Goal: Information Seeking & Learning: Learn about a topic

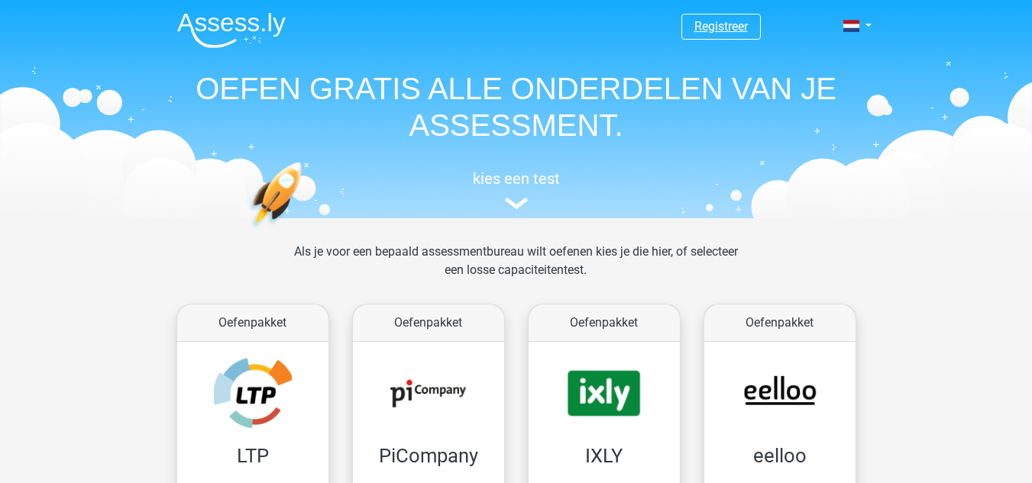
click at [702, 26] on link "Registreer" at bounding box center [720, 26] width 53 height 15
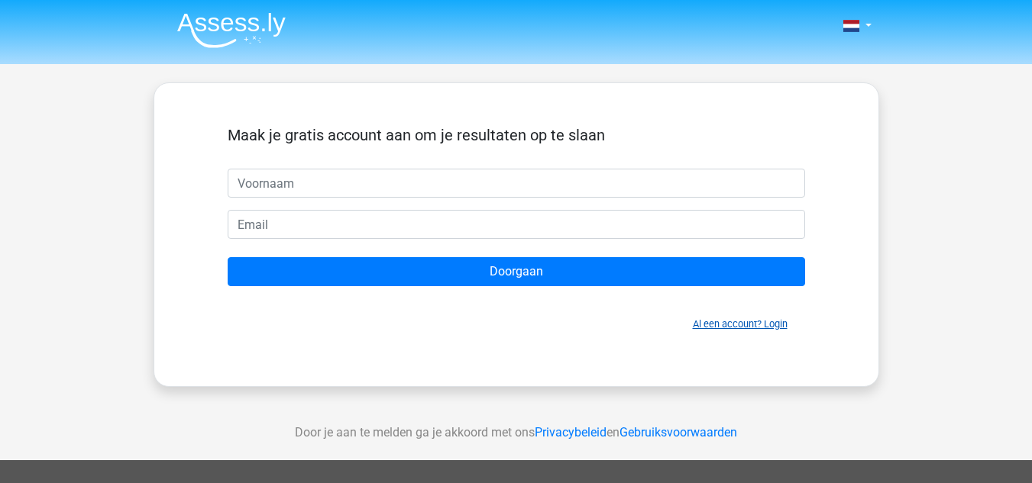
click at [764, 320] on link "Al een account? Login" at bounding box center [740, 323] width 95 height 11
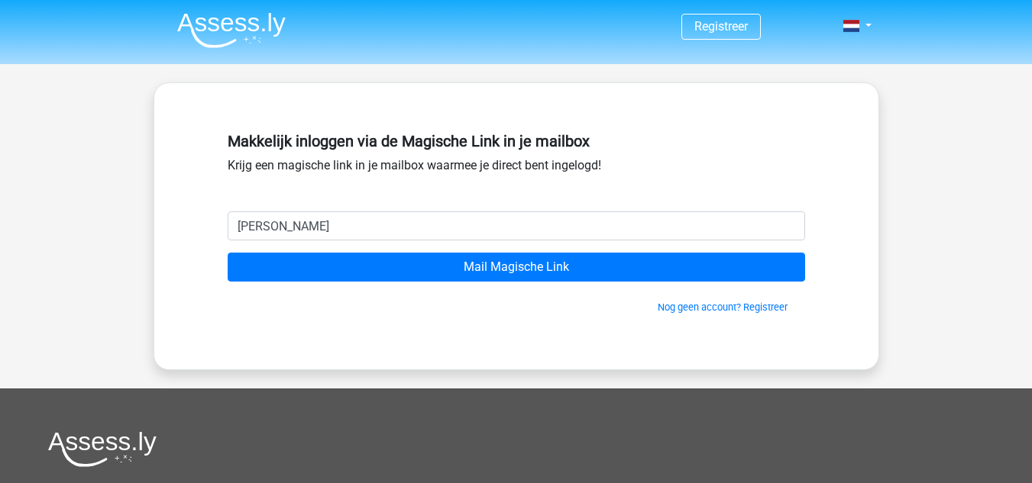
type input "nielsdekam@hotmail.nl"
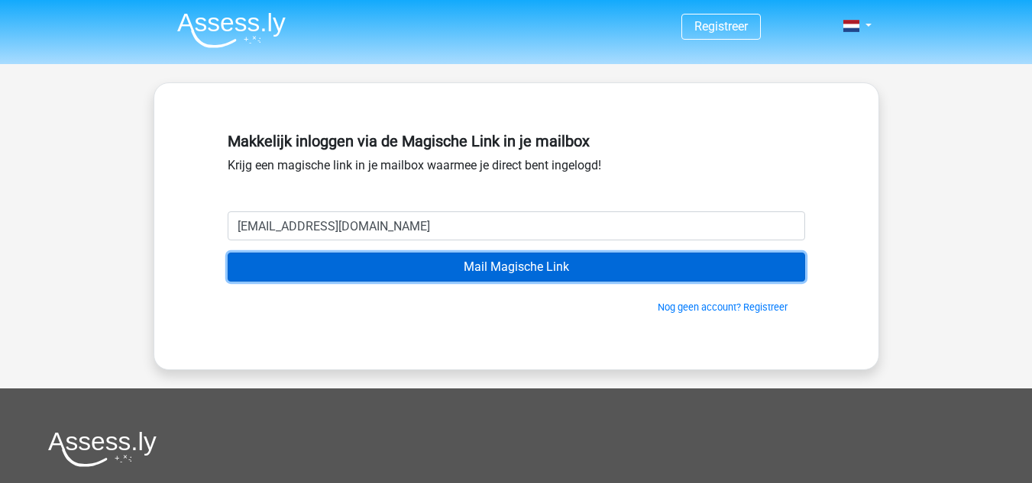
click at [386, 267] on input "Mail Magische Link" at bounding box center [516, 267] width 577 height 29
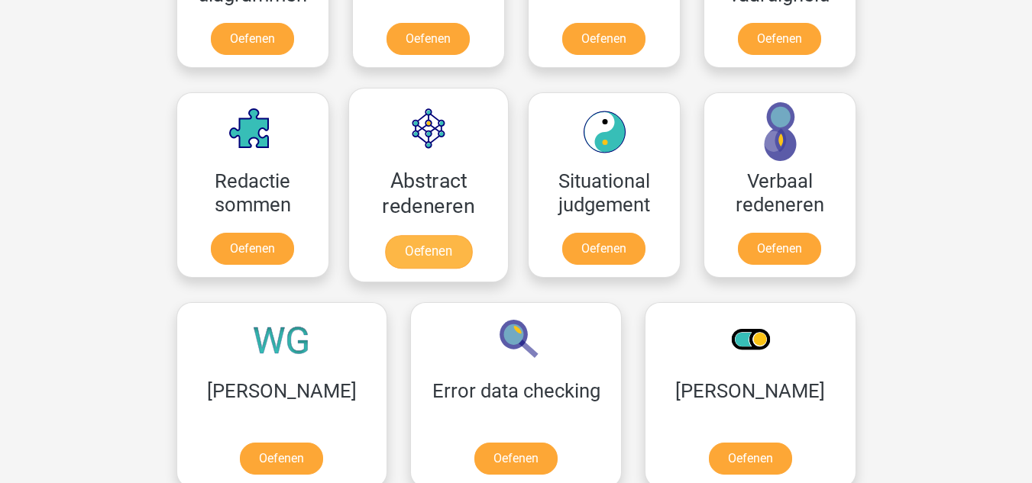
scroll to position [1145, 0]
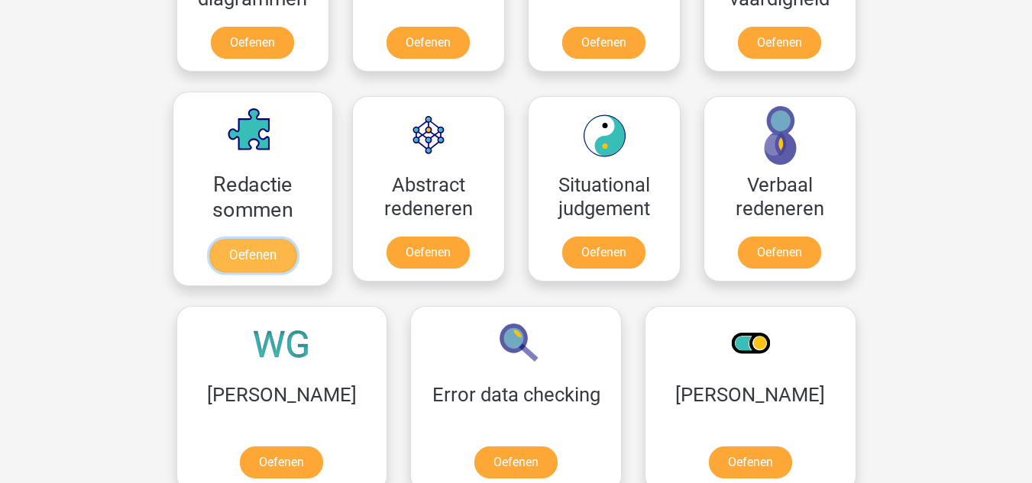
click at [233, 239] on link "Oefenen" at bounding box center [251, 256] width 87 height 34
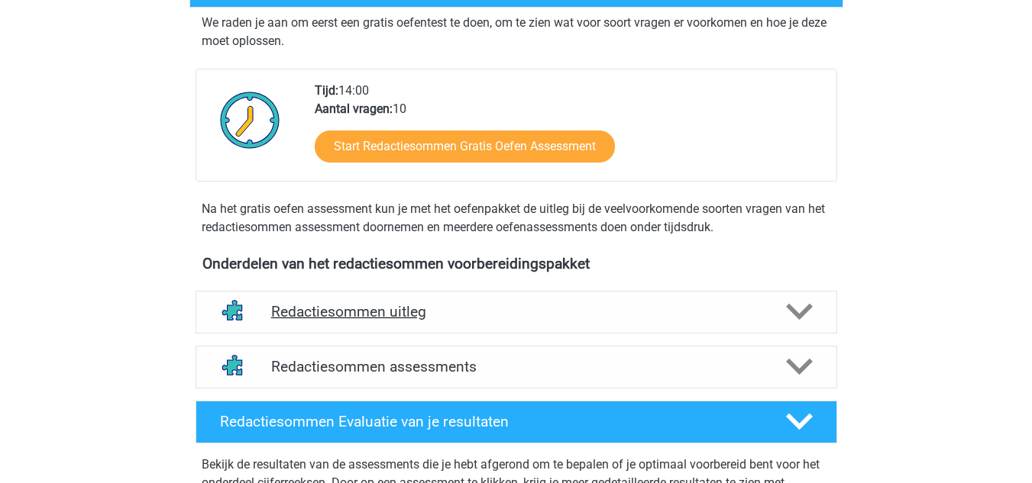
scroll to position [382, 0]
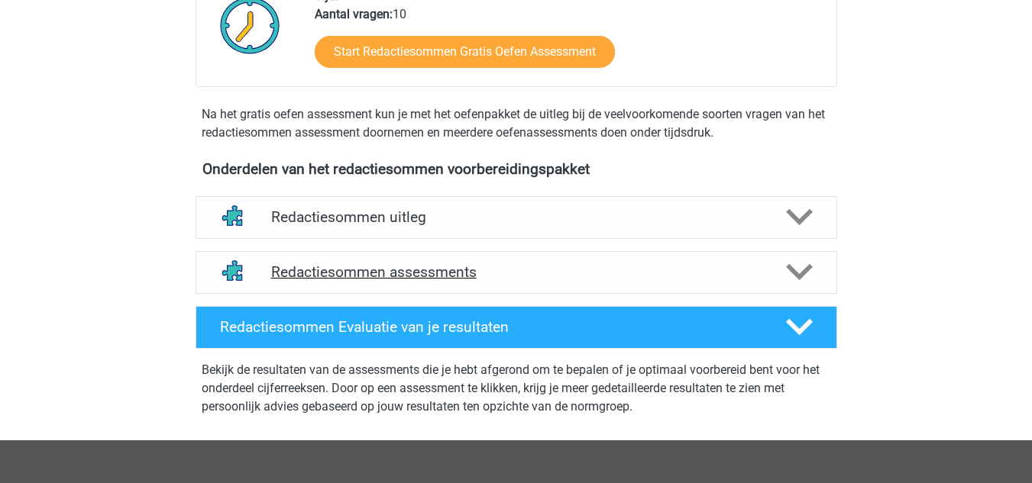
click at [473, 281] on h4 "Redactiesommen assessments" at bounding box center [516, 272] width 490 height 18
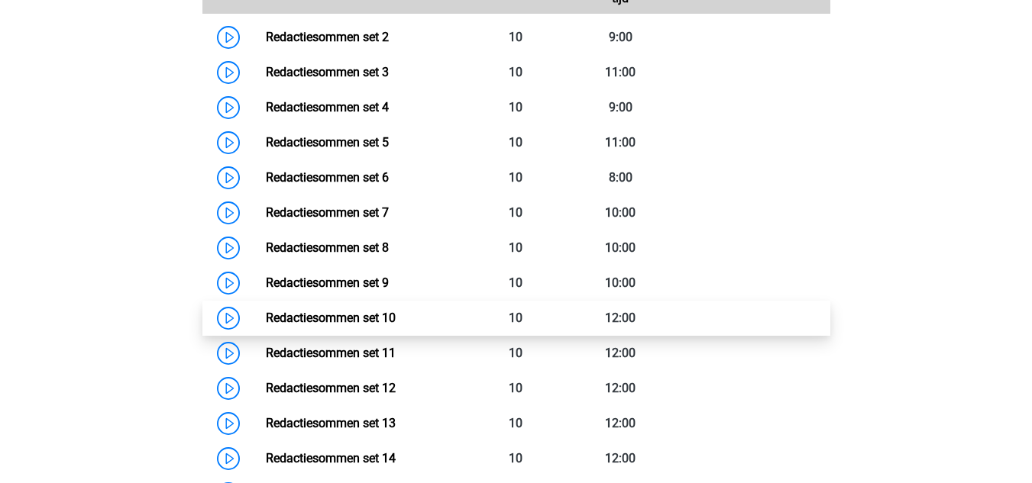
scroll to position [687, 0]
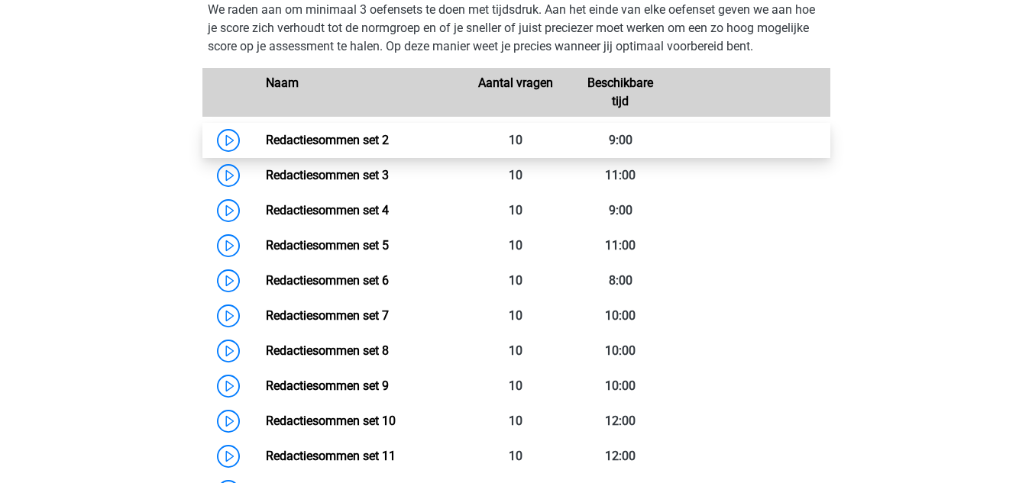
click at [281, 147] on link "Redactiesommen set 2" at bounding box center [327, 140] width 123 height 15
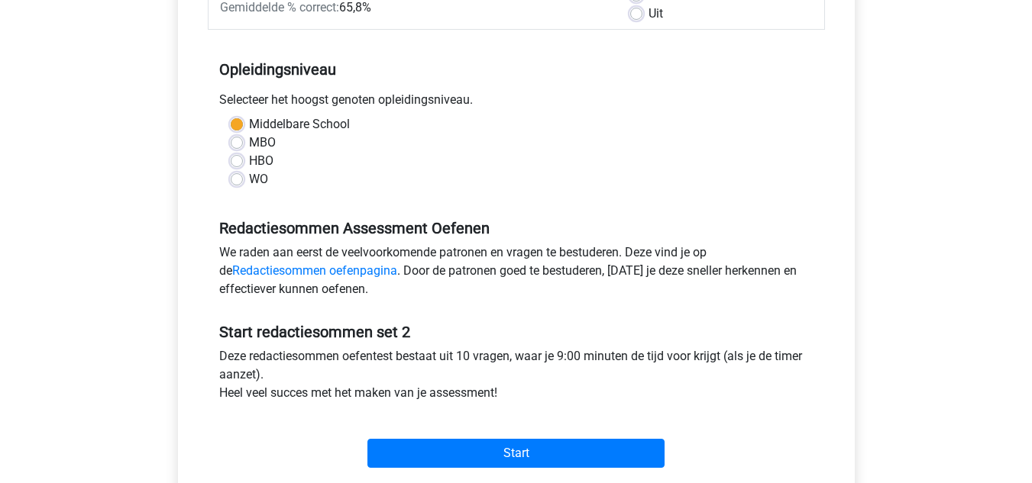
scroll to position [305, 0]
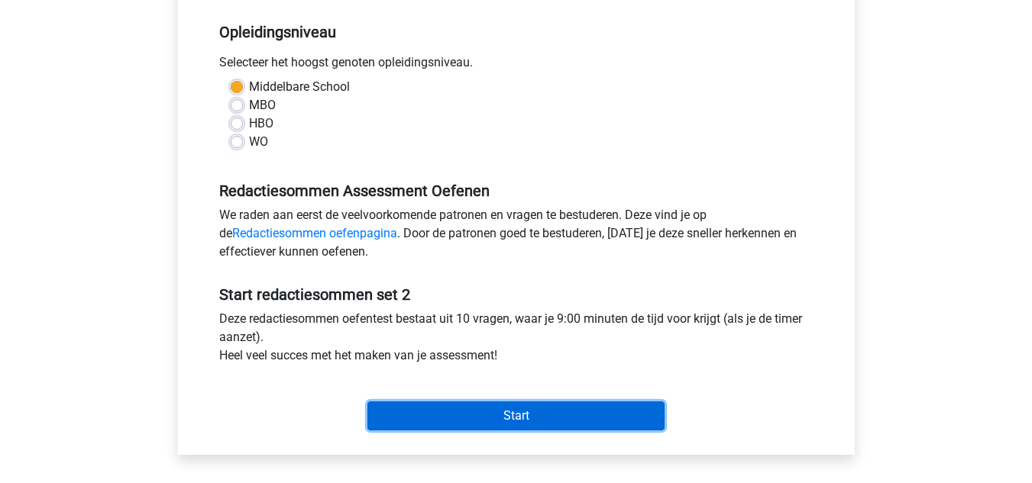
drag, startPoint x: 479, startPoint y: 410, endPoint x: 466, endPoint y: 402, distance: 15.1
click at [473, 405] on input "Start" at bounding box center [515, 416] width 297 height 29
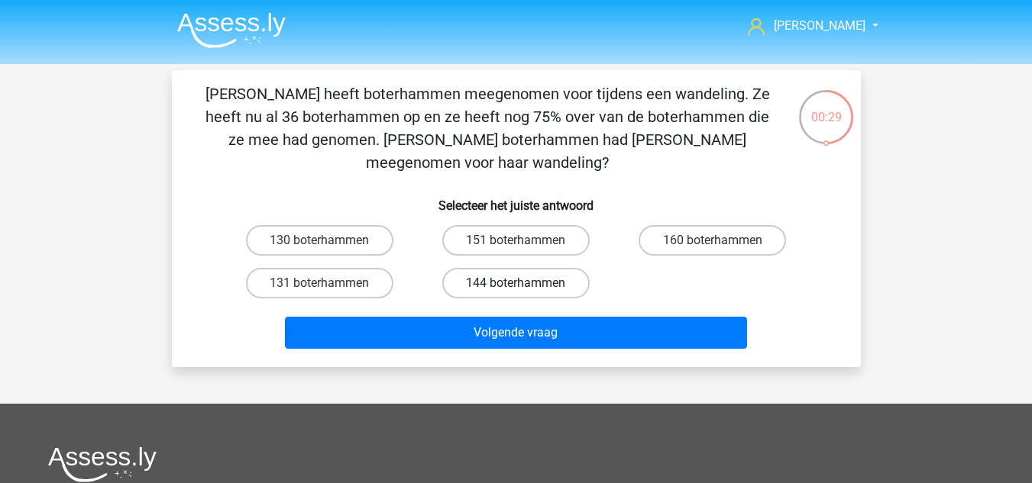
click at [499, 268] on label "144 boterhammen" at bounding box center [515, 283] width 147 height 31
click at [515, 283] on input "144 boterhammen" at bounding box center [520, 288] width 10 height 10
radio input "true"
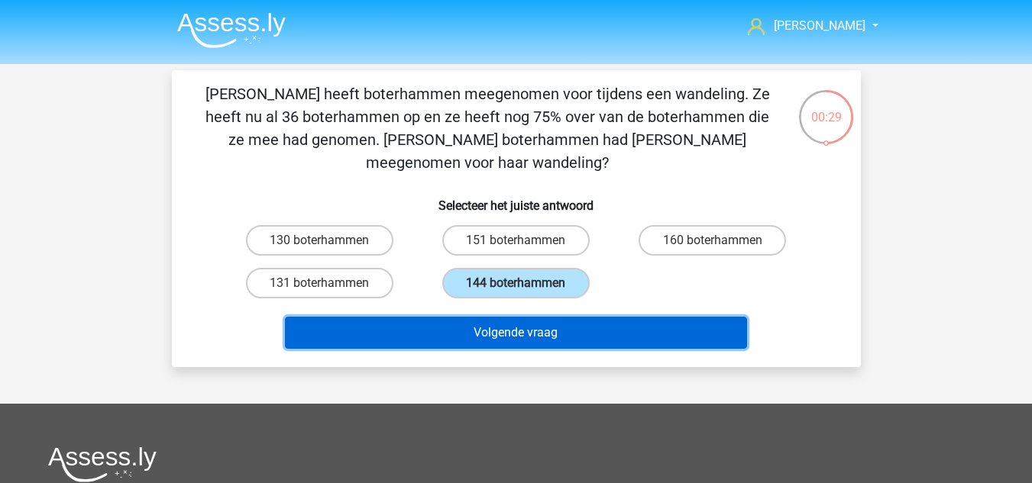
click at [525, 317] on button "Volgende vraag" at bounding box center [516, 333] width 462 height 32
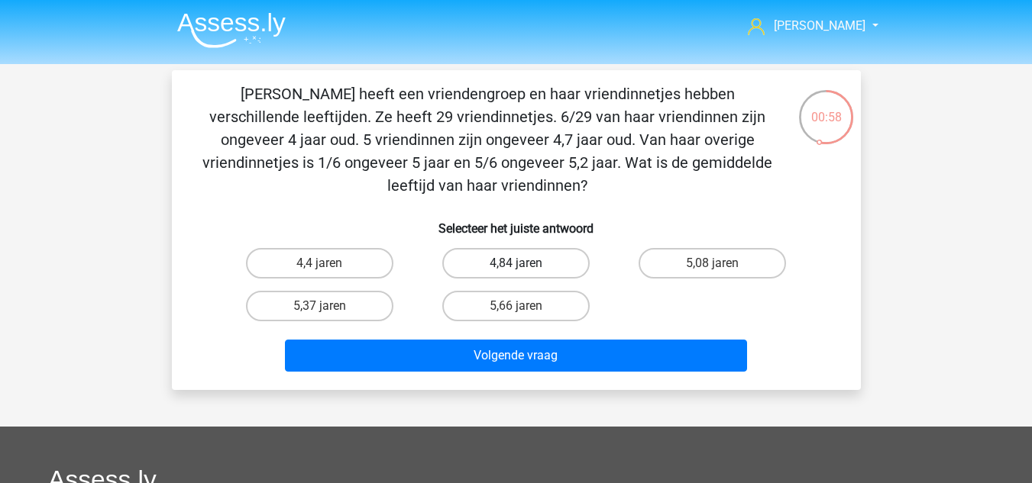
click at [534, 266] on label "4,84 jaren" at bounding box center [515, 263] width 147 height 31
click at [525, 266] on input "4,84 jaren" at bounding box center [520, 268] width 10 height 10
radio input "true"
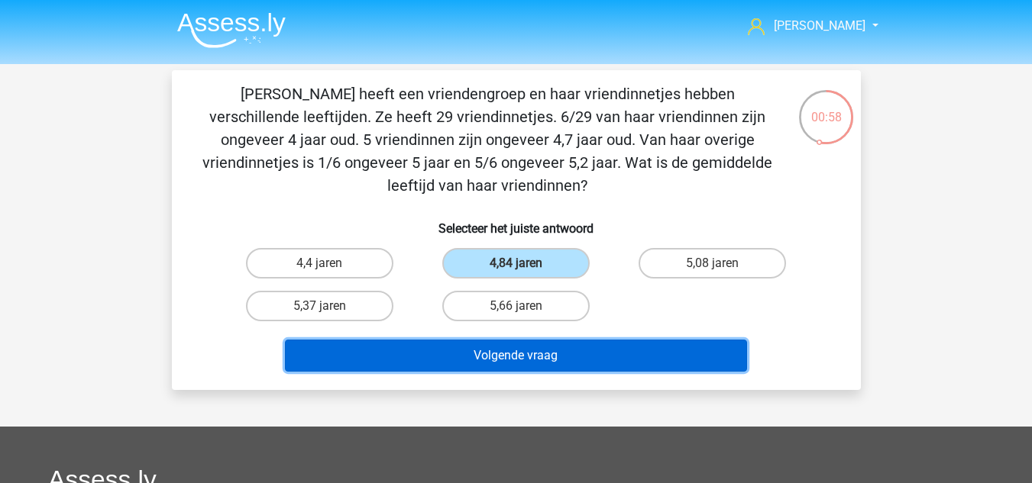
click at [495, 344] on button "Volgende vraag" at bounding box center [516, 356] width 462 height 32
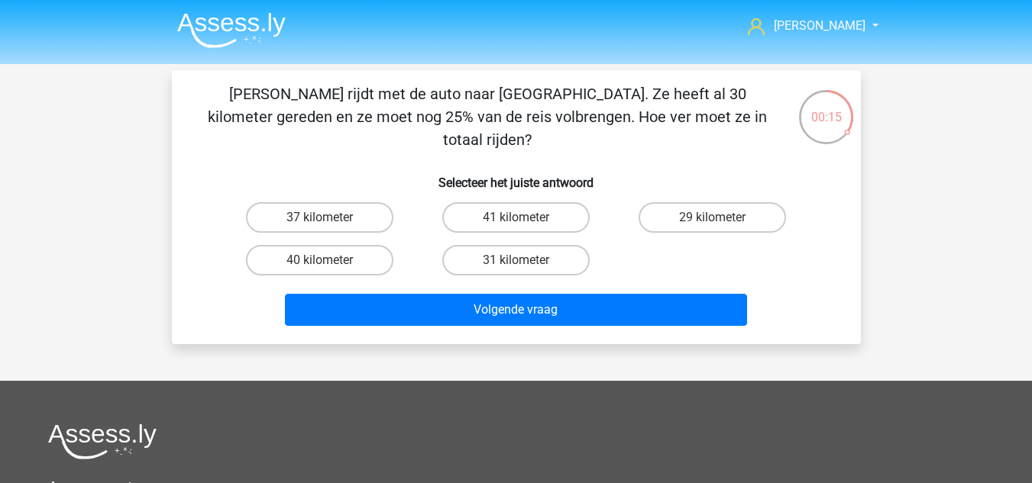
click at [325, 260] on input "40 kilometer" at bounding box center [324, 265] width 10 height 10
radio input "true"
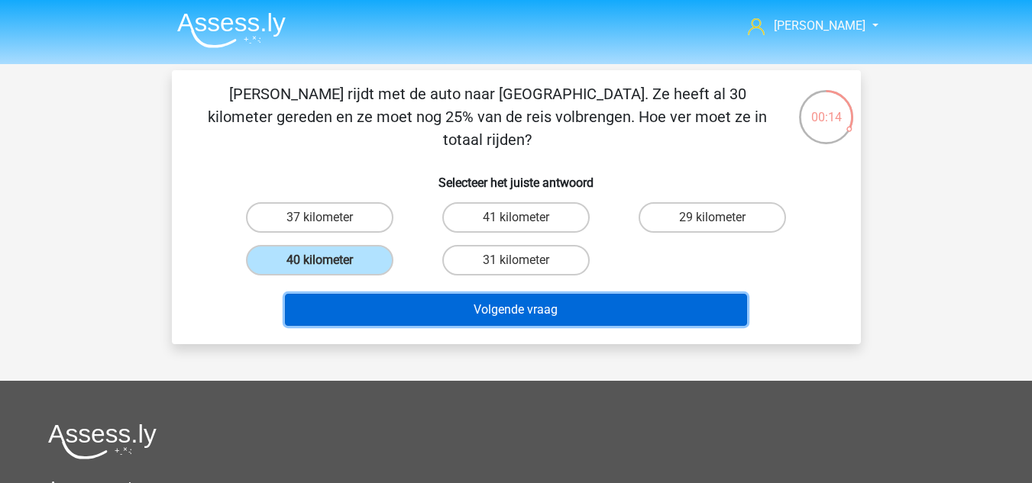
click at [361, 294] on button "Volgende vraag" at bounding box center [516, 310] width 462 height 32
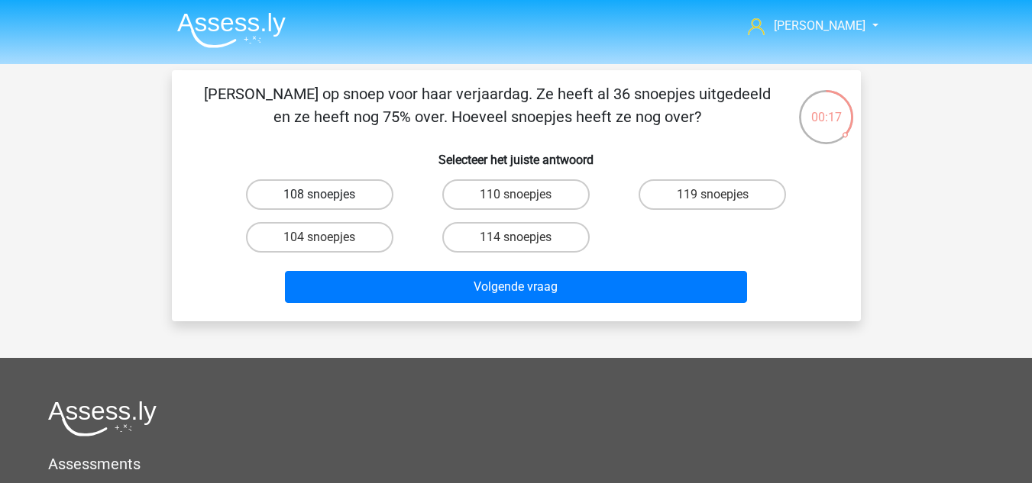
click at [363, 196] on label "108 snoepjes" at bounding box center [319, 194] width 147 height 31
click at [329, 196] on input "108 snoepjes" at bounding box center [324, 200] width 10 height 10
radio input "true"
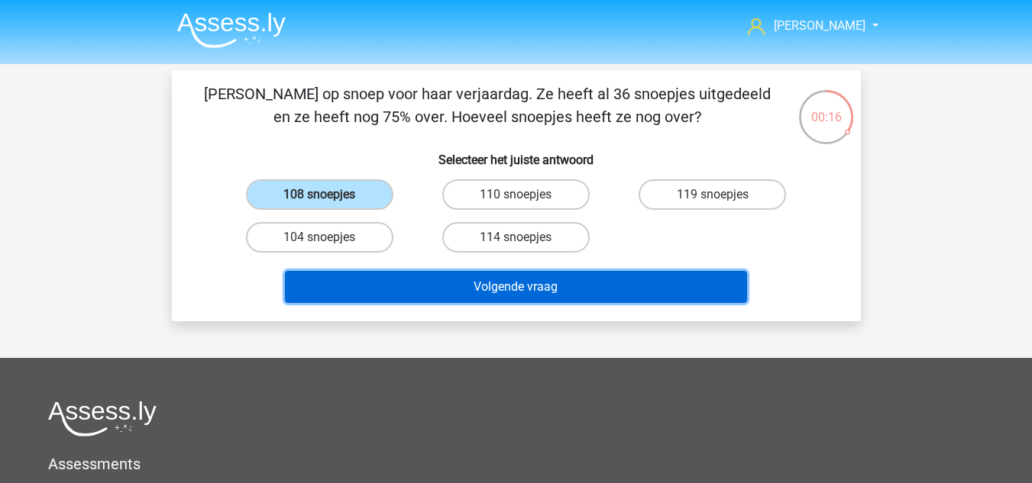
click at [418, 276] on button "Volgende vraag" at bounding box center [516, 287] width 462 height 32
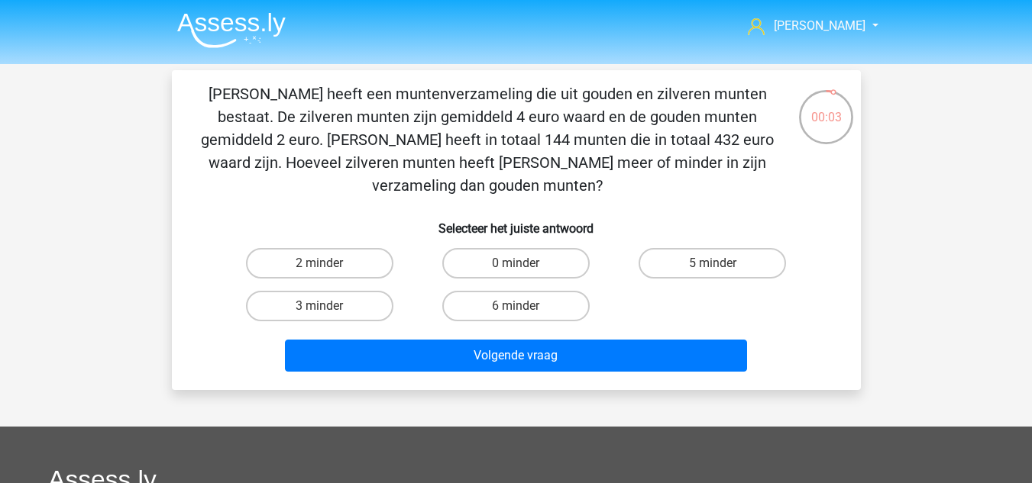
drag, startPoint x: 672, startPoint y: 242, endPoint x: 648, endPoint y: 273, distance: 38.6
click at [662, 259] on div "5 minder" at bounding box center [712, 263] width 196 height 43
click at [694, 260] on div "5 minder" at bounding box center [712, 263] width 196 height 43
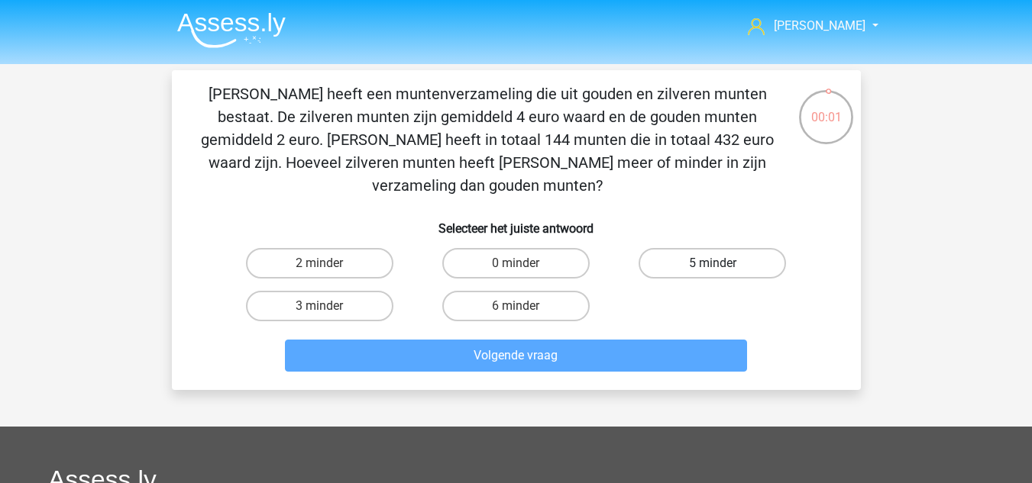
click at [700, 248] on label "5 minder" at bounding box center [711, 263] width 147 height 31
click at [712, 263] on input "5 minder" at bounding box center [717, 268] width 10 height 10
radio input "true"
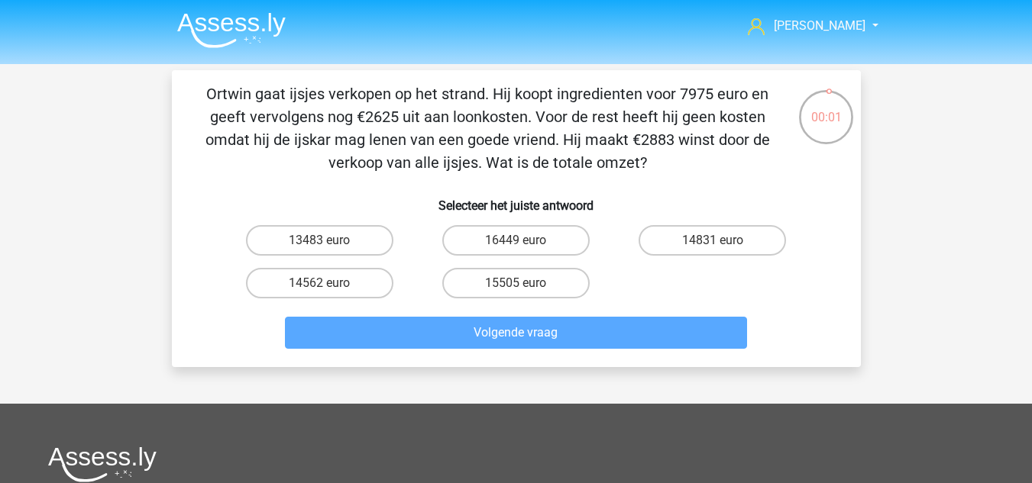
drag, startPoint x: 338, startPoint y: 244, endPoint x: 430, endPoint y: 305, distance: 110.1
click at [338, 239] on label "13483 euro" at bounding box center [319, 240] width 147 height 31
click at [329, 241] on input "13483 euro" at bounding box center [324, 246] width 10 height 10
radio input "true"
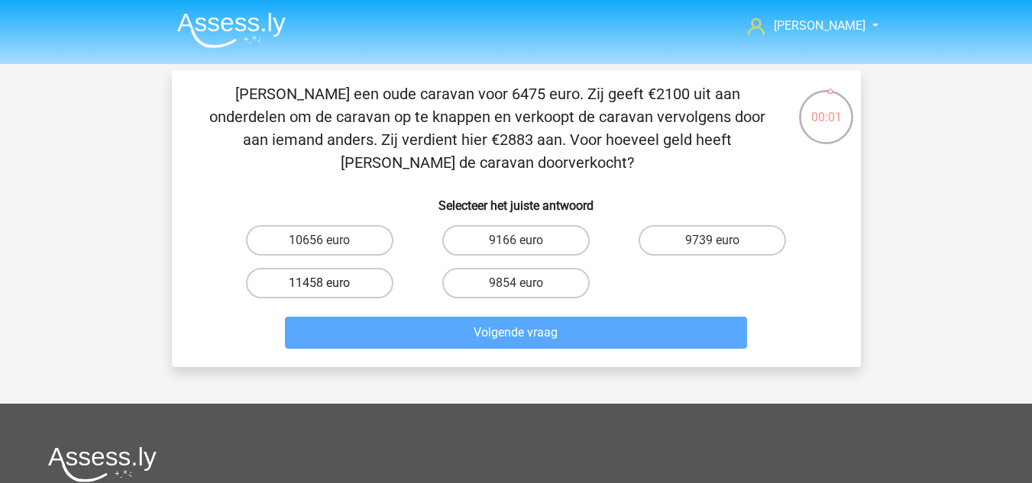
click at [347, 292] on label "11458 euro" at bounding box center [319, 283] width 147 height 31
click at [329, 292] on input "11458 euro" at bounding box center [324, 288] width 10 height 10
radio input "true"
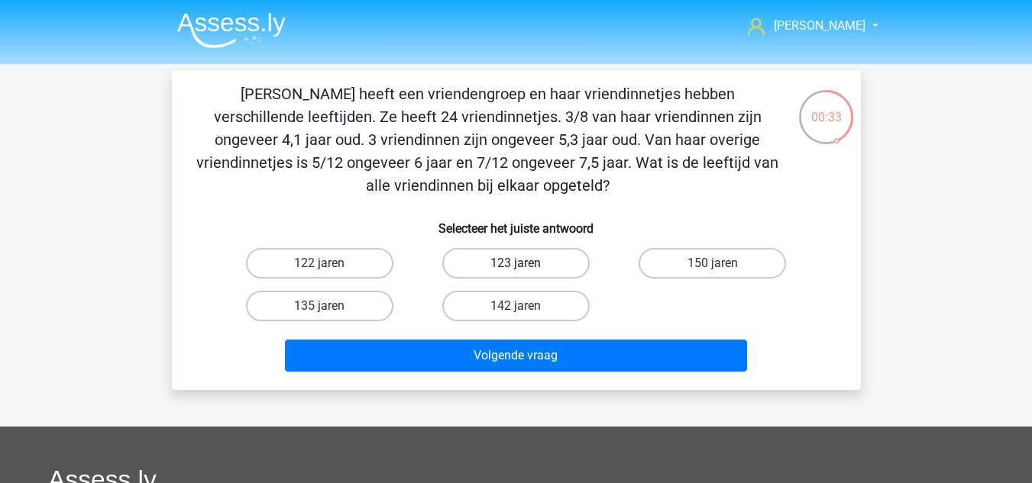
click at [482, 258] on label "123 jaren" at bounding box center [515, 263] width 147 height 31
click at [515, 263] on input "123 jaren" at bounding box center [520, 268] width 10 height 10
radio input "true"
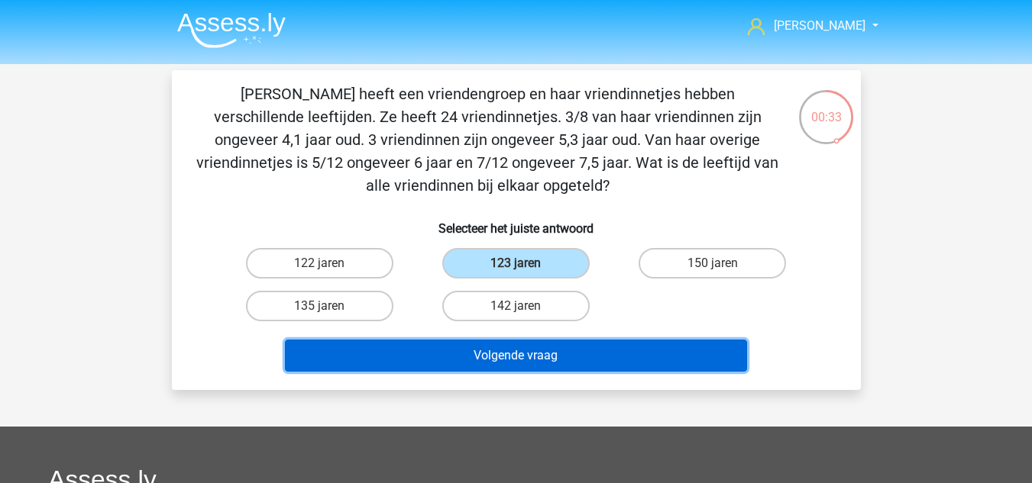
click at [483, 351] on button "Volgende vraag" at bounding box center [516, 356] width 462 height 32
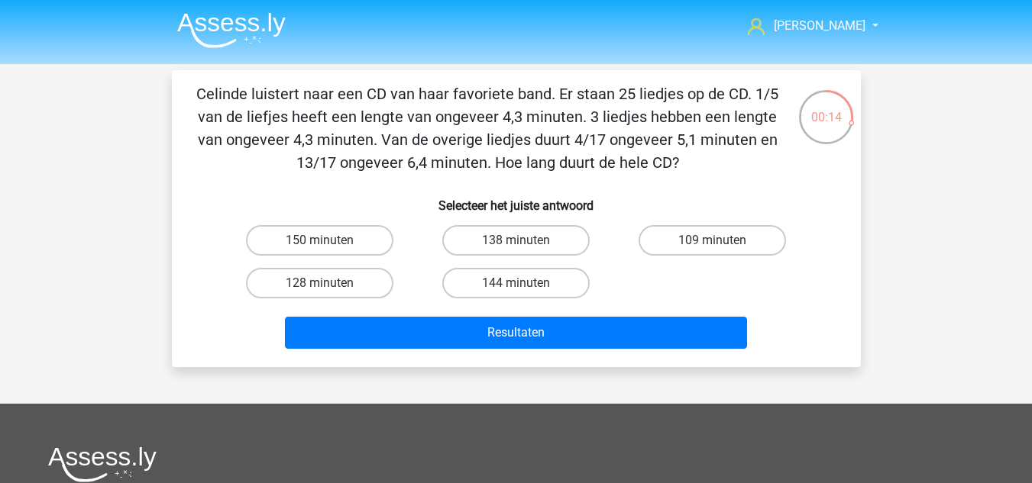
click at [328, 283] on input "128 minuten" at bounding box center [324, 288] width 10 height 10
radio input "true"
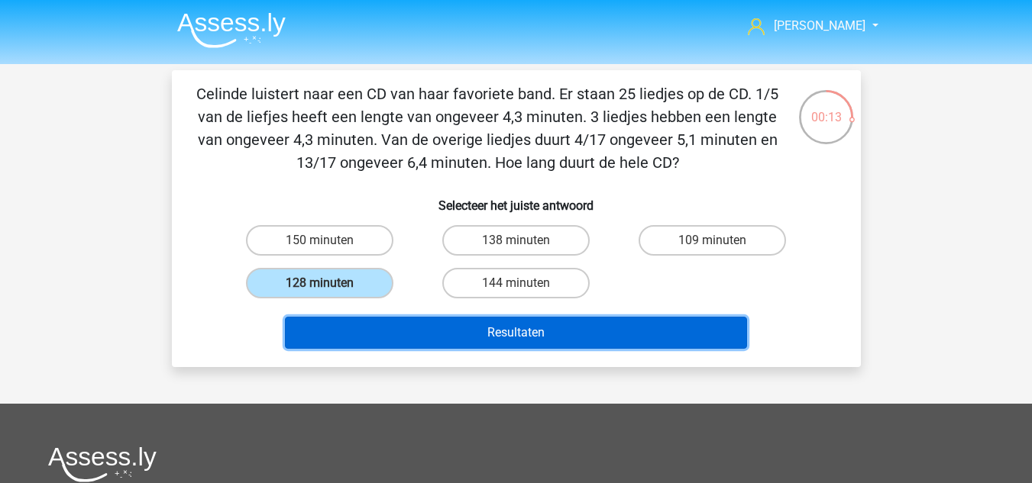
click at [463, 339] on button "Resultaten" at bounding box center [516, 333] width 462 height 32
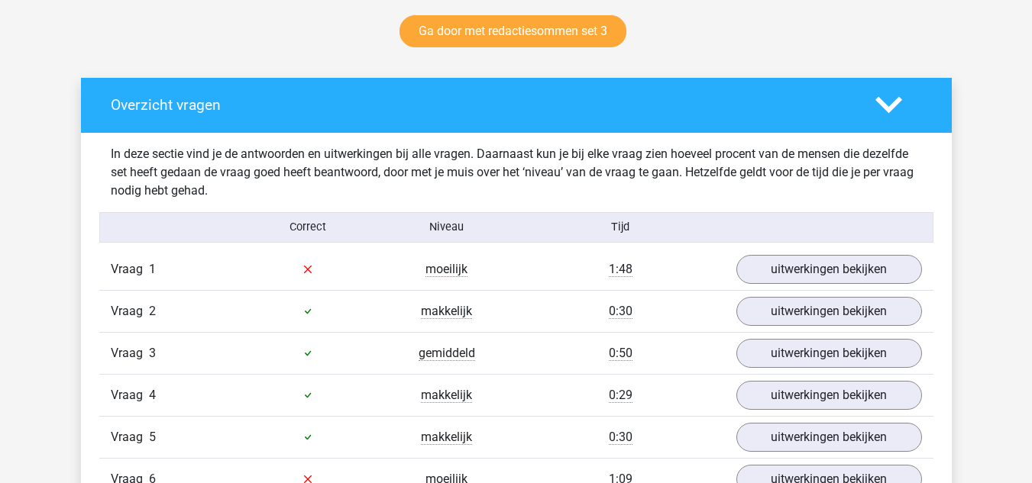
scroll to position [840, 0]
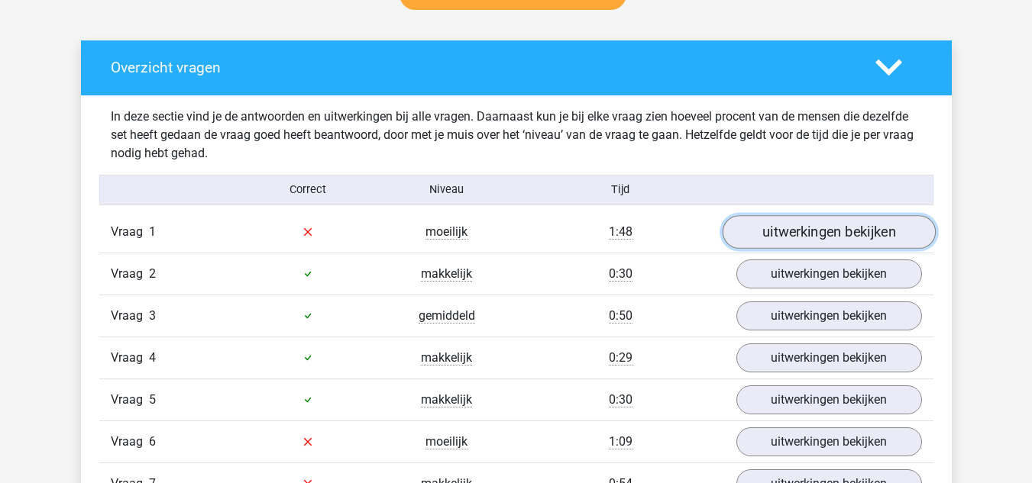
click at [773, 229] on link "uitwerkingen bekijken" at bounding box center [828, 232] width 213 height 34
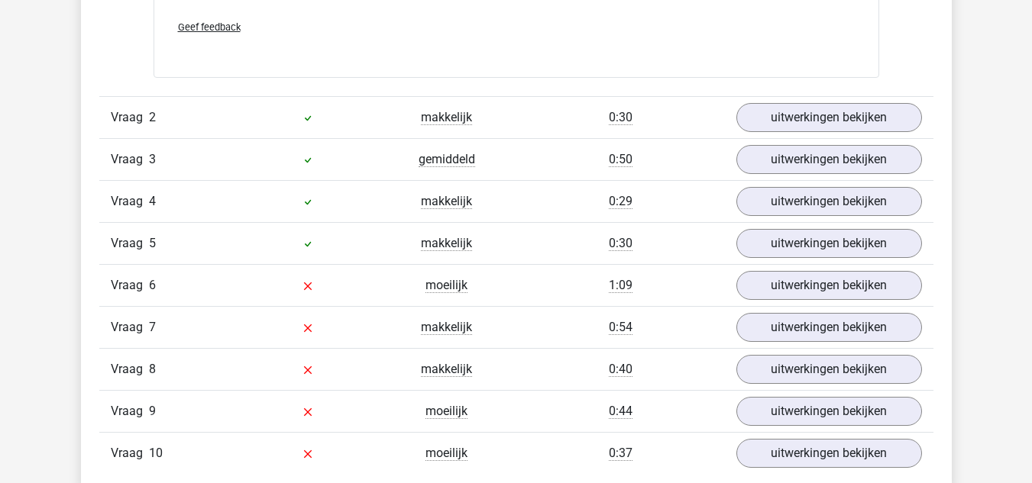
scroll to position [1603, 0]
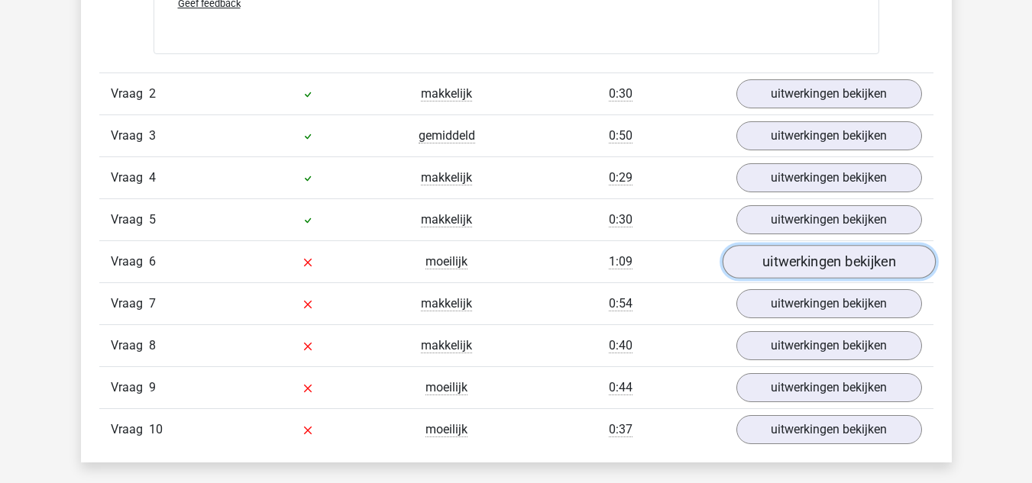
click at [799, 265] on link "uitwerkingen bekijken" at bounding box center [828, 262] width 213 height 34
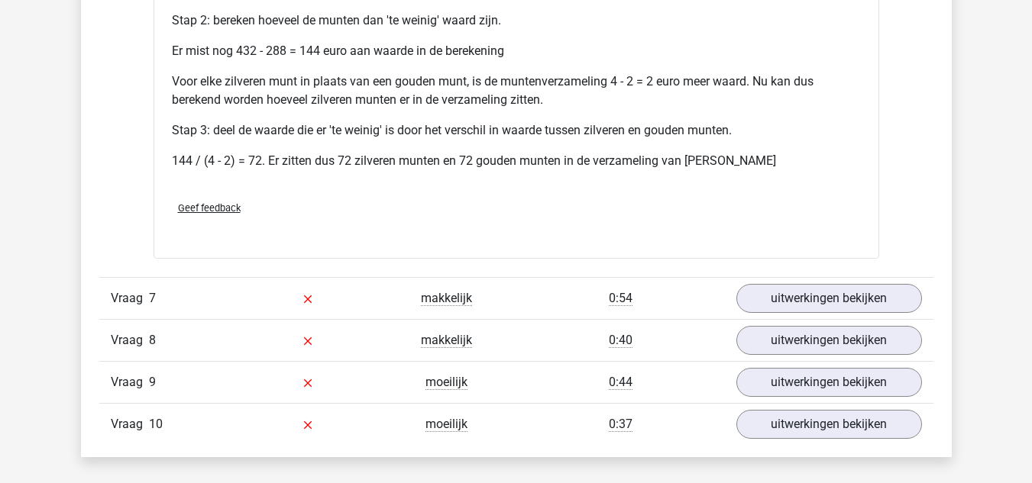
scroll to position [2214, 0]
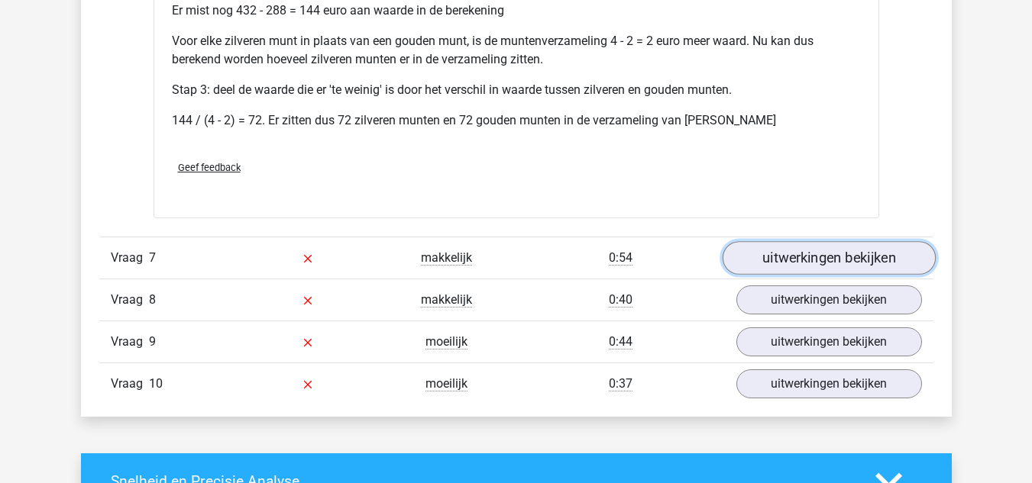
click at [781, 263] on link "uitwerkingen bekijken" at bounding box center [828, 258] width 213 height 34
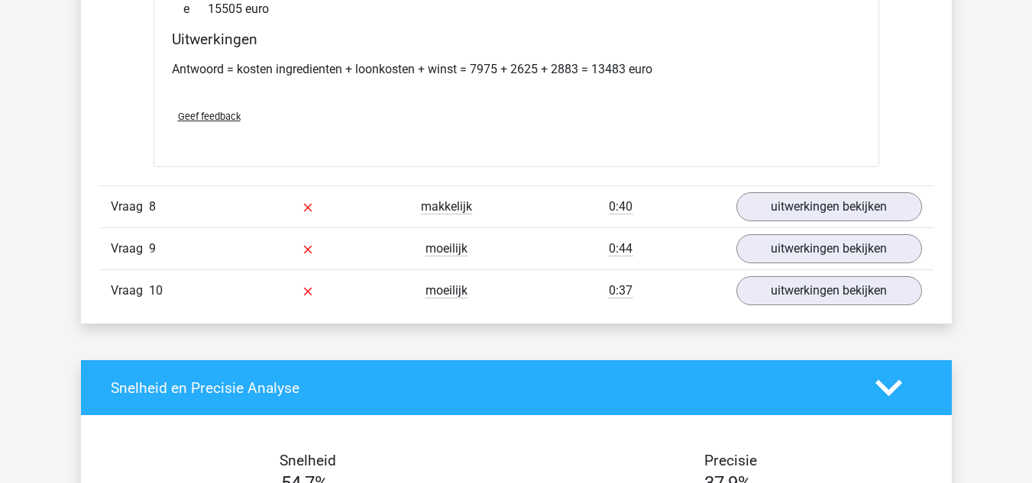
scroll to position [2672, 0]
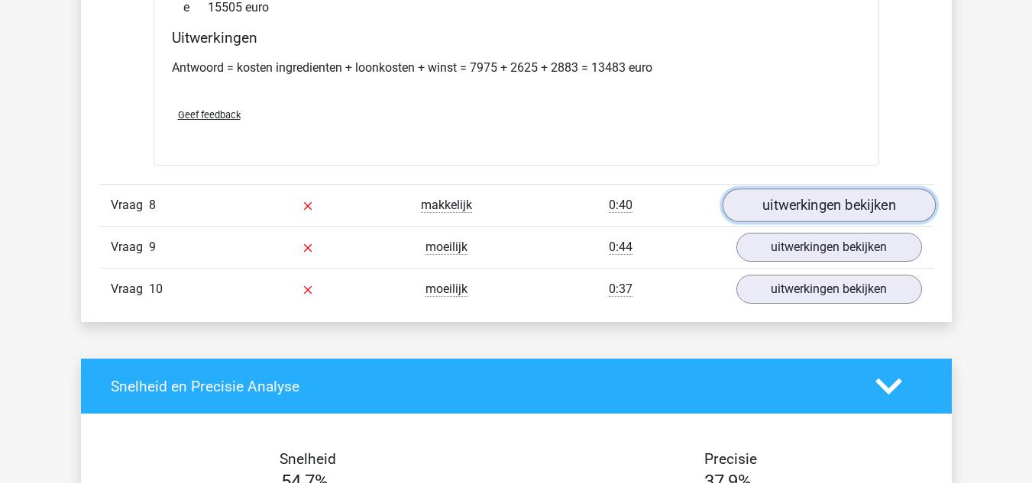
click at [834, 215] on link "uitwerkingen bekijken" at bounding box center [828, 206] width 213 height 34
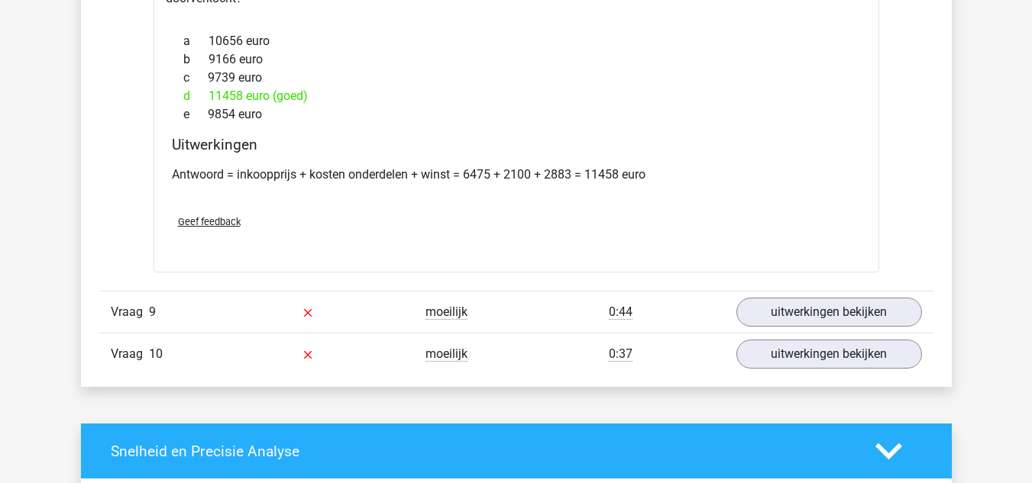
scroll to position [2978, 0]
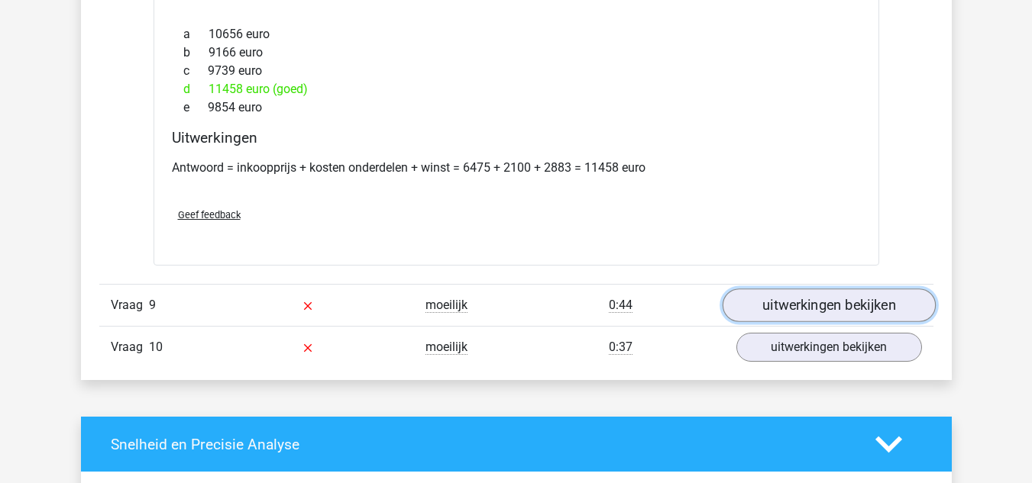
click at [753, 292] on link "uitwerkingen bekijken" at bounding box center [828, 306] width 213 height 34
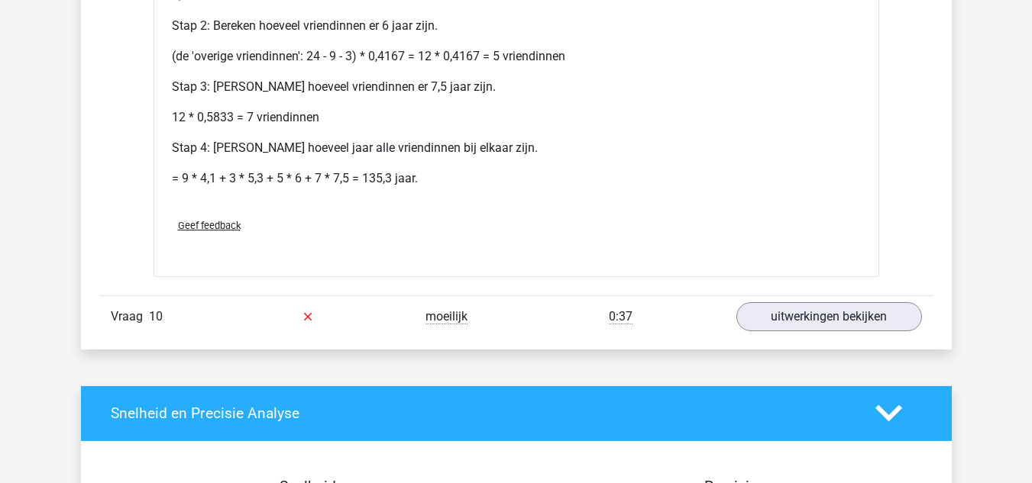
scroll to position [3589, 0]
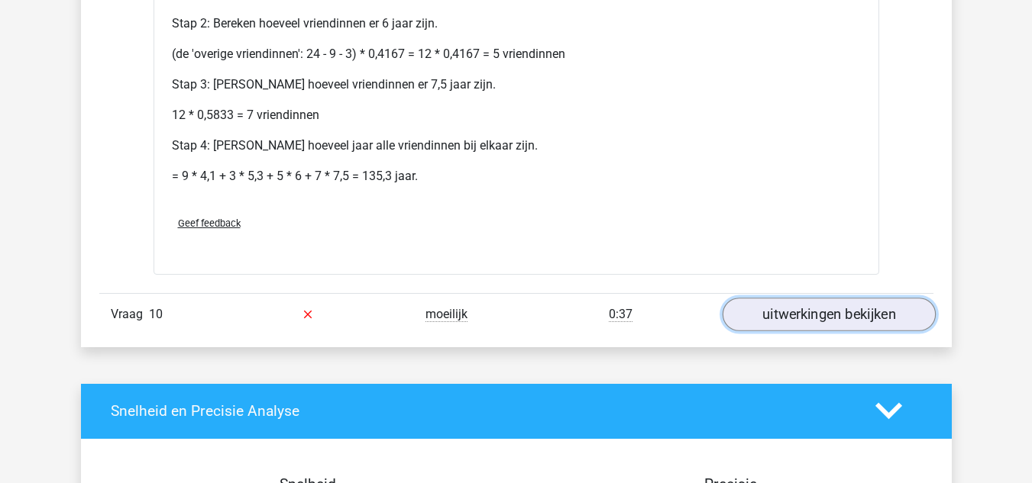
click at [809, 298] on link "uitwerkingen bekijken" at bounding box center [828, 315] width 213 height 34
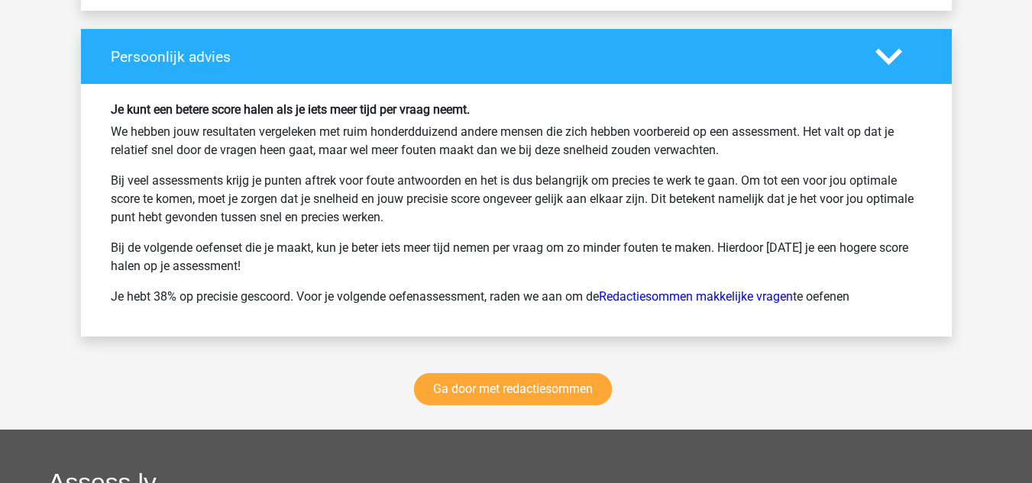
scroll to position [5040, 0]
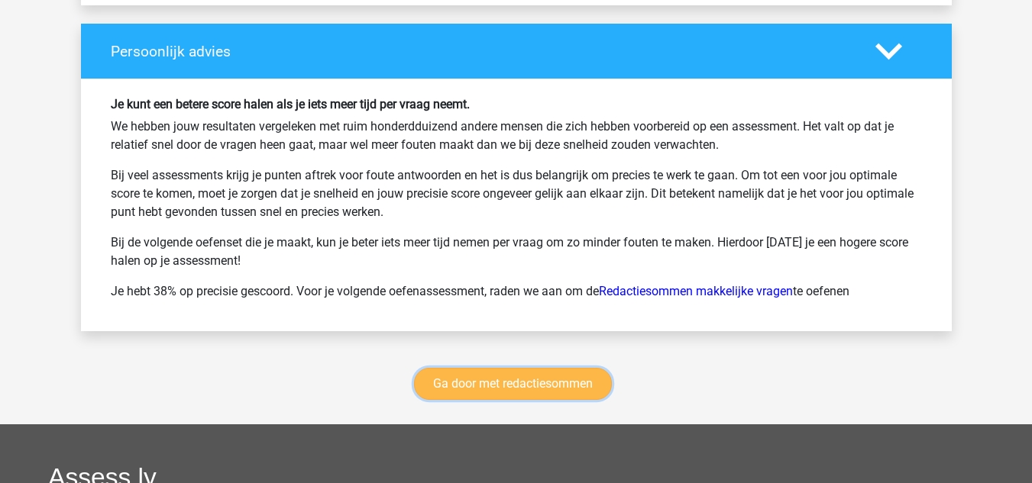
click at [477, 369] on link "Ga door met redactiesommen" at bounding box center [513, 384] width 198 height 32
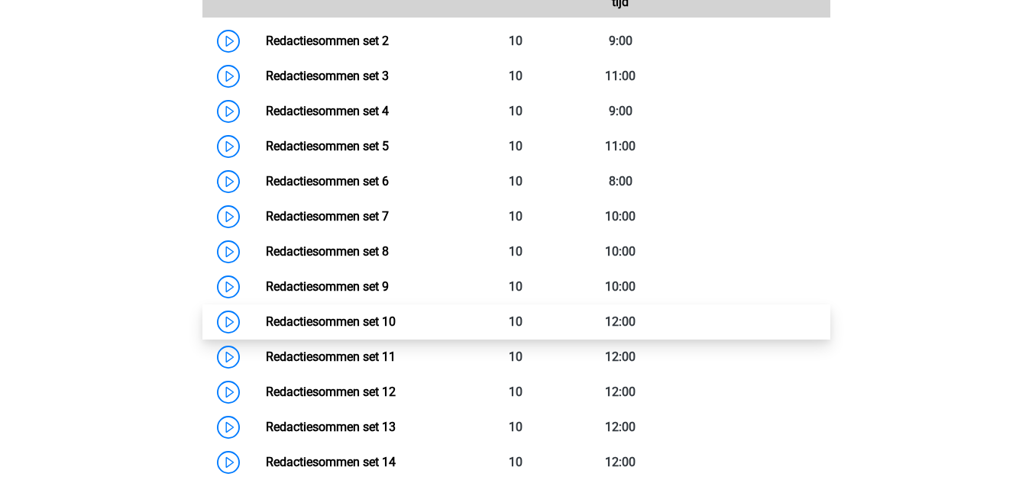
scroll to position [798, 0]
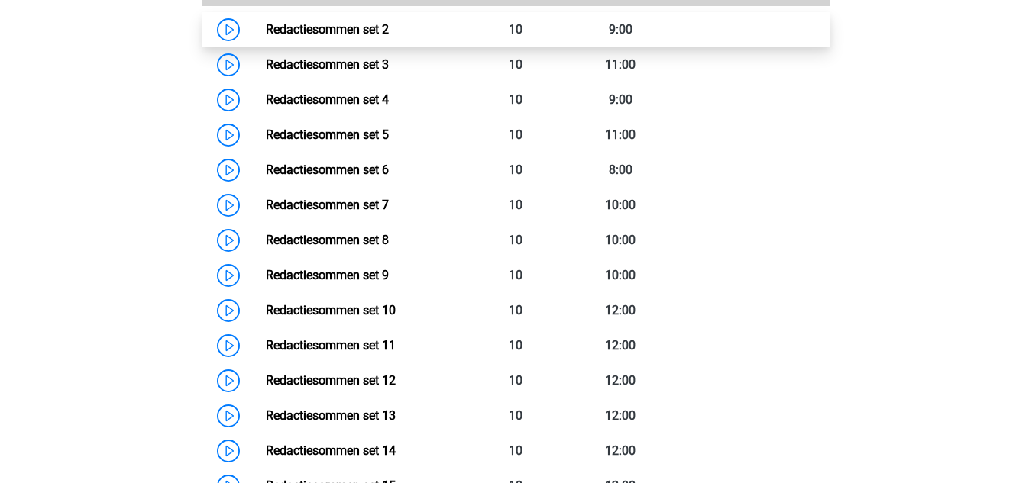
click at [355, 37] on link "Redactiesommen set 2" at bounding box center [327, 29] width 123 height 15
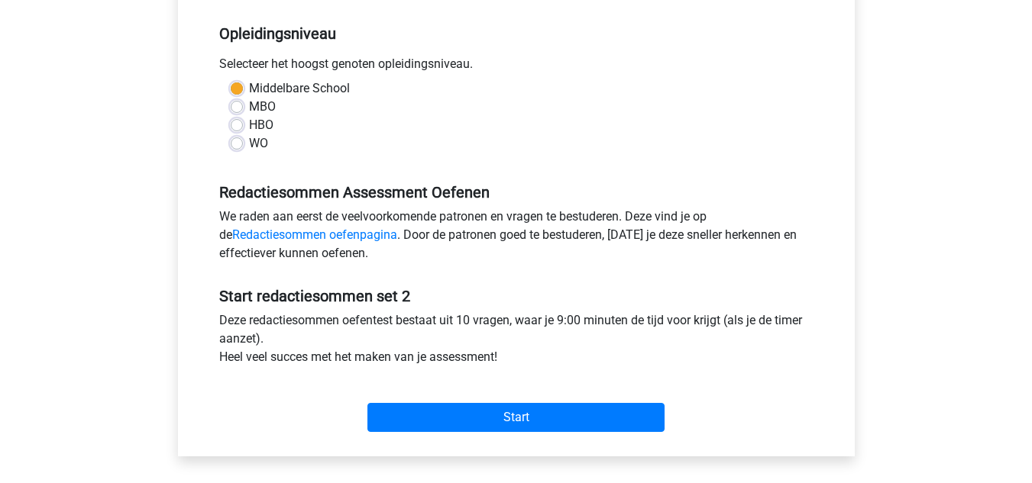
scroll to position [305, 0]
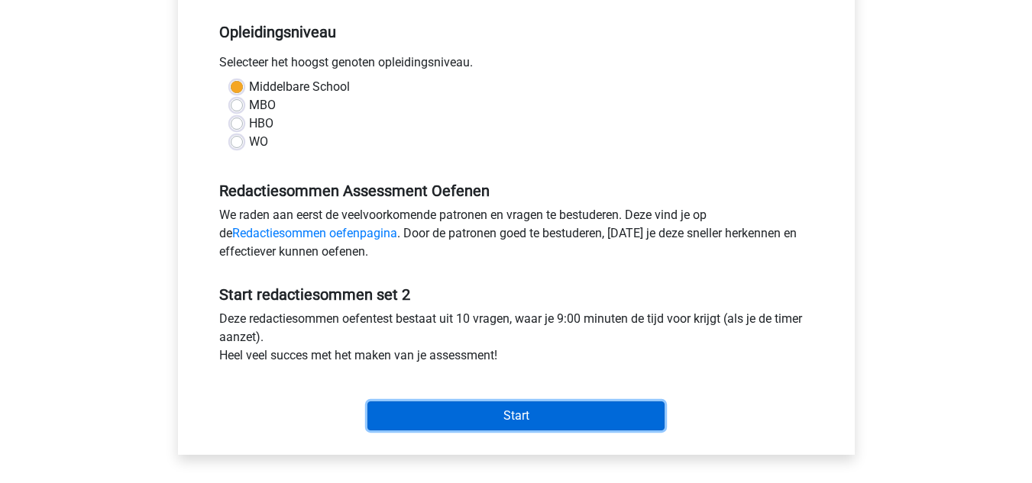
click at [464, 411] on input "Start" at bounding box center [515, 416] width 297 height 29
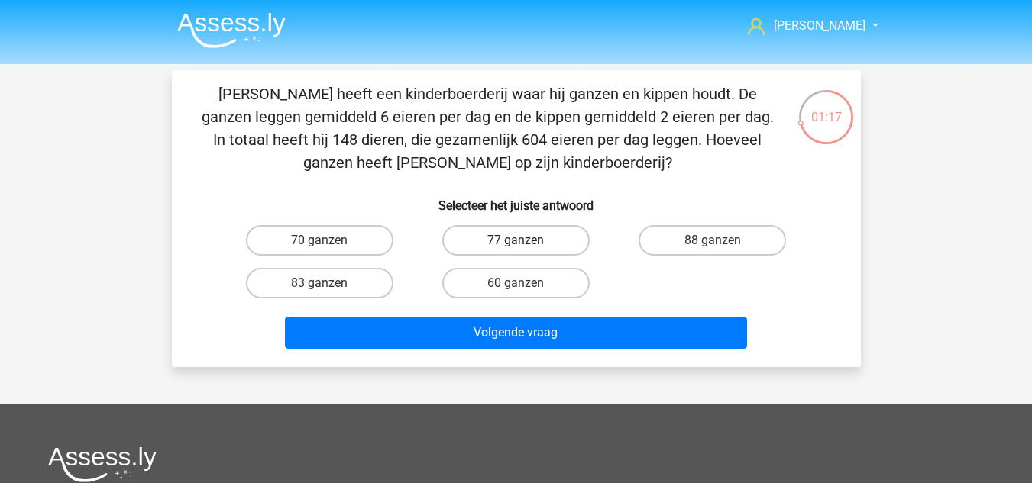
click at [490, 247] on label "77 ganzen" at bounding box center [515, 240] width 147 height 31
click at [515, 247] on input "77 ganzen" at bounding box center [520, 246] width 10 height 10
radio input "true"
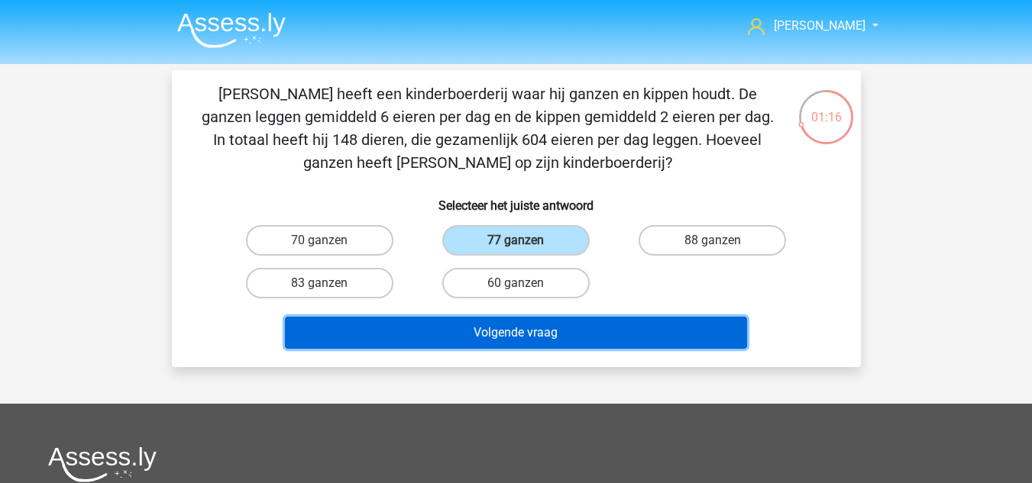
click at [519, 325] on button "Volgende vraag" at bounding box center [516, 333] width 462 height 32
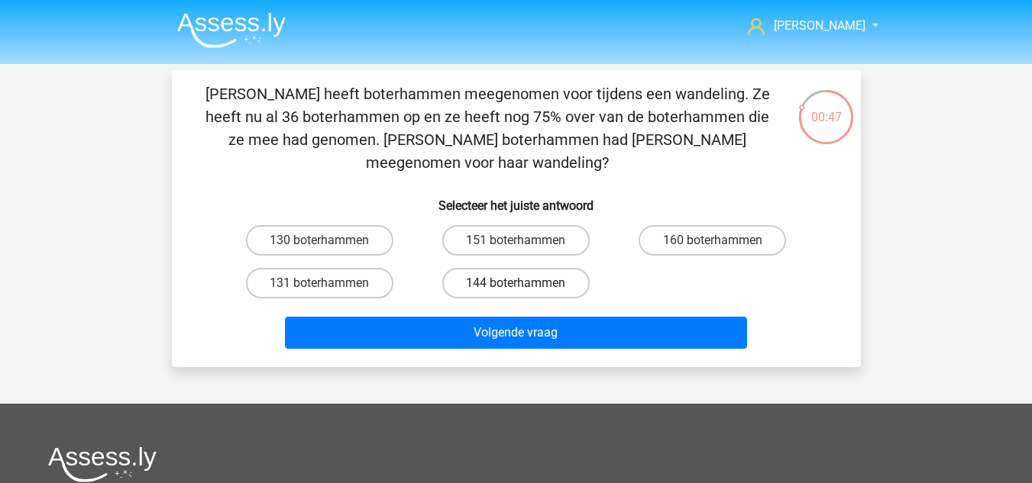
click at [538, 268] on label "144 boterhammen" at bounding box center [515, 283] width 147 height 31
click at [525, 283] on input "144 boterhammen" at bounding box center [520, 288] width 10 height 10
radio input "true"
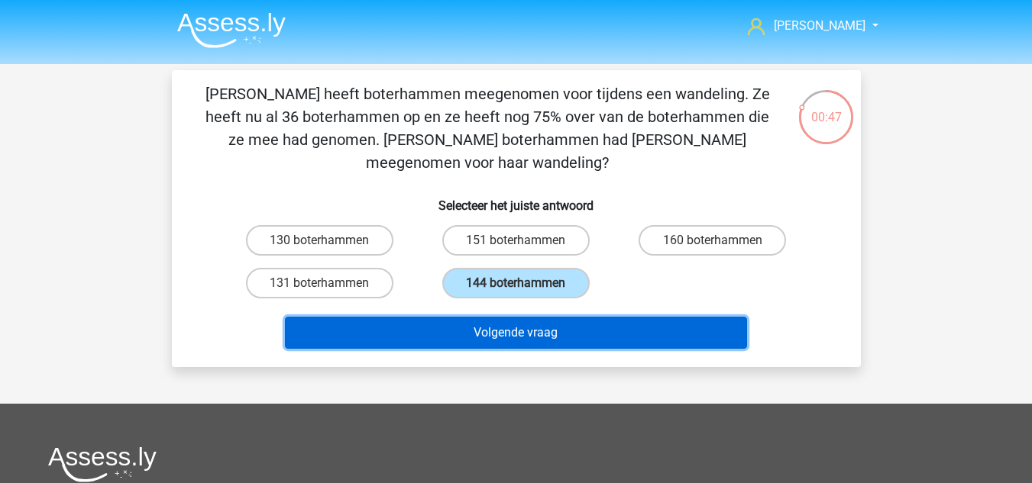
click at [547, 317] on button "Volgende vraag" at bounding box center [516, 333] width 462 height 32
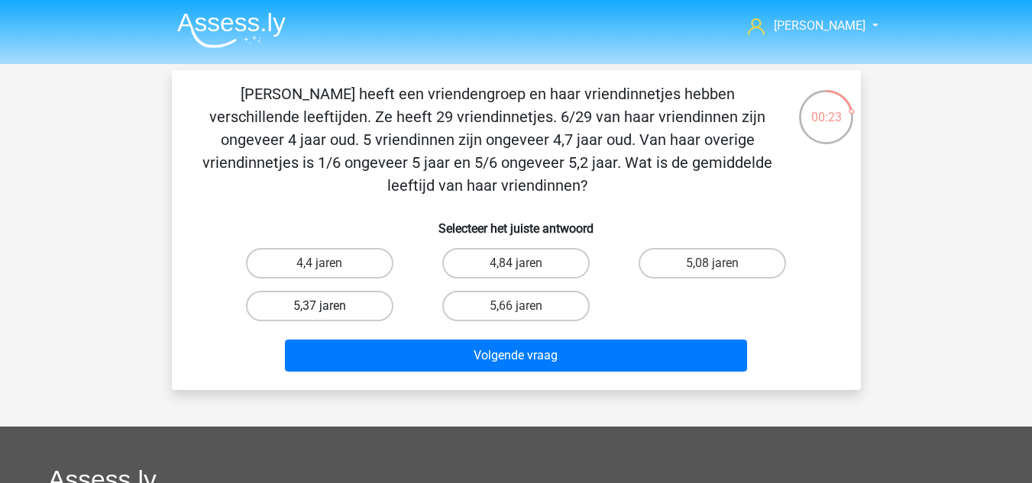
click at [299, 302] on label "5,37 jaren" at bounding box center [319, 306] width 147 height 31
click at [319, 306] on input "5,37 jaren" at bounding box center [324, 311] width 10 height 10
radio input "true"
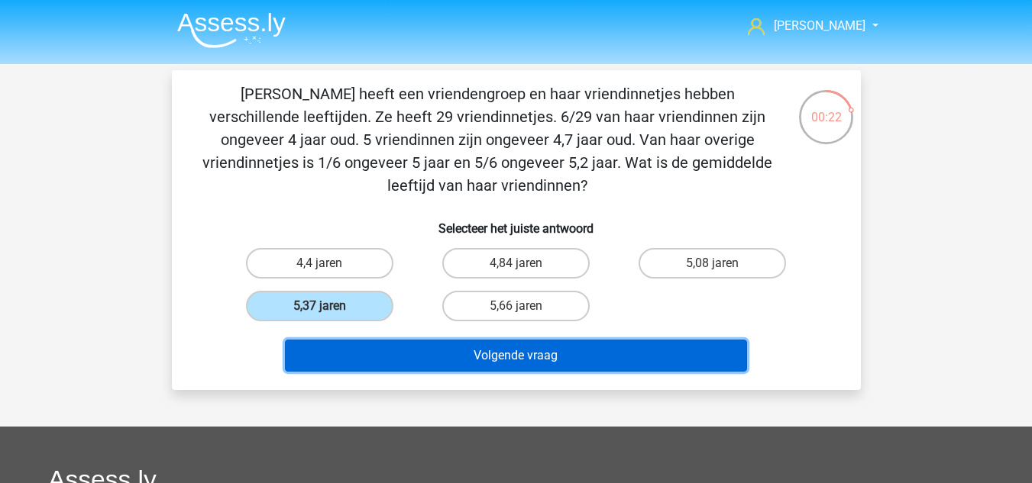
click at [376, 357] on button "Volgende vraag" at bounding box center [516, 356] width 462 height 32
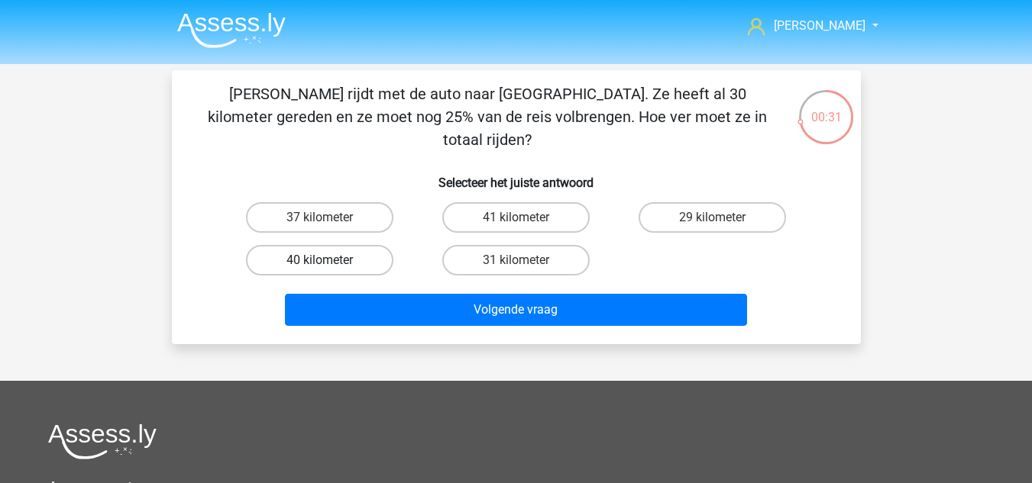
drag, startPoint x: 281, startPoint y: 228, endPoint x: 305, endPoint y: 252, distance: 34.6
click at [283, 245] on label "40 kilometer" at bounding box center [319, 260] width 147 height 31
click at [319, 260] on input "40 kilometer" at bounding box center [324, 265] width 10 height 10
radio input "true"
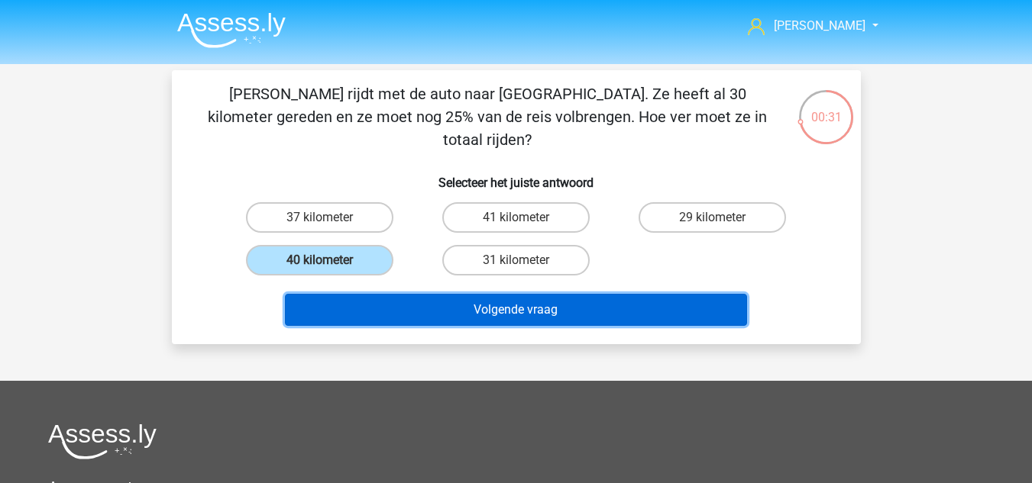
click at [328, 294] on button "Volgende vraag" at bounding box center [516, 310] width 462 height 32
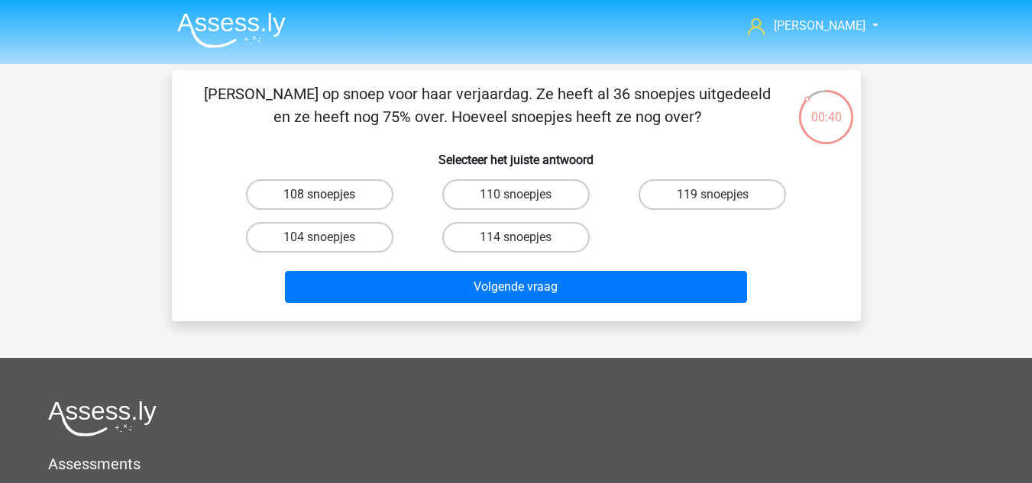
click at [325, 191] on label "108 snoepjes" at bounding box center [319, 194] width 147 height 31
click at [325, 195] on input "108 snoepjes" at bounding box center [324, 200] width 10 height 10
radio input "true"
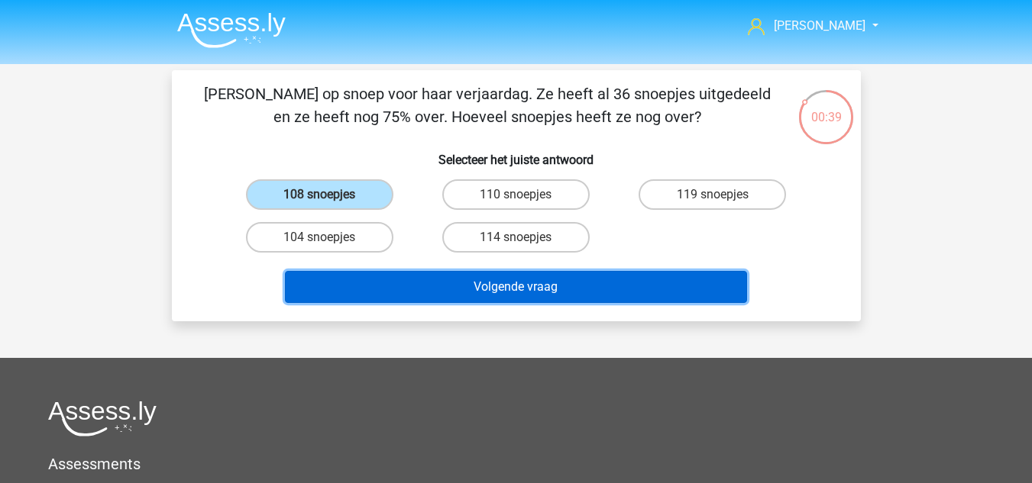
click at [367, 271] on button "Volgende vraag" at bounding box center [516, 287] width 462 height 32
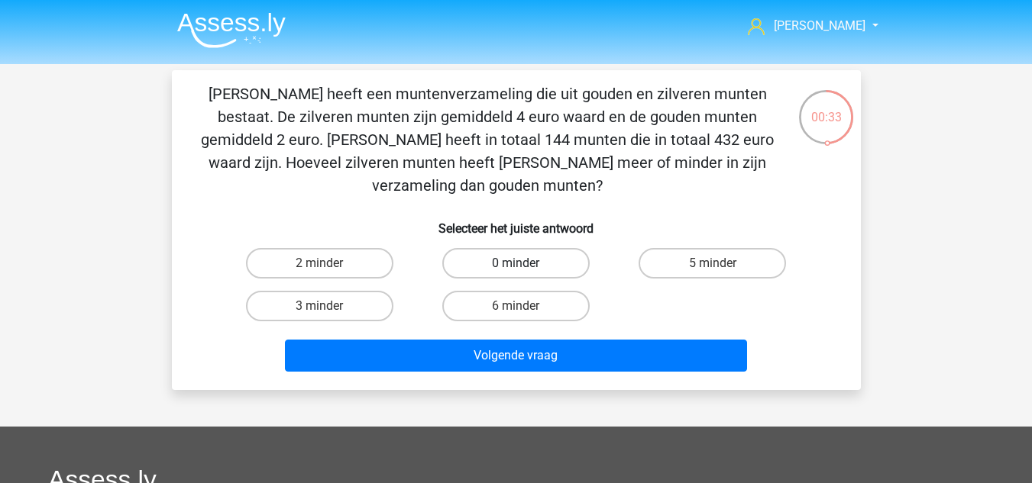
click at [531, 248] on label "0 minder" at bounding box center [515, 263] width 147 height 31
click at [525, 263] on input "0 minder" at bounding box center [520, 268] width 10 height 10
radio input "true"
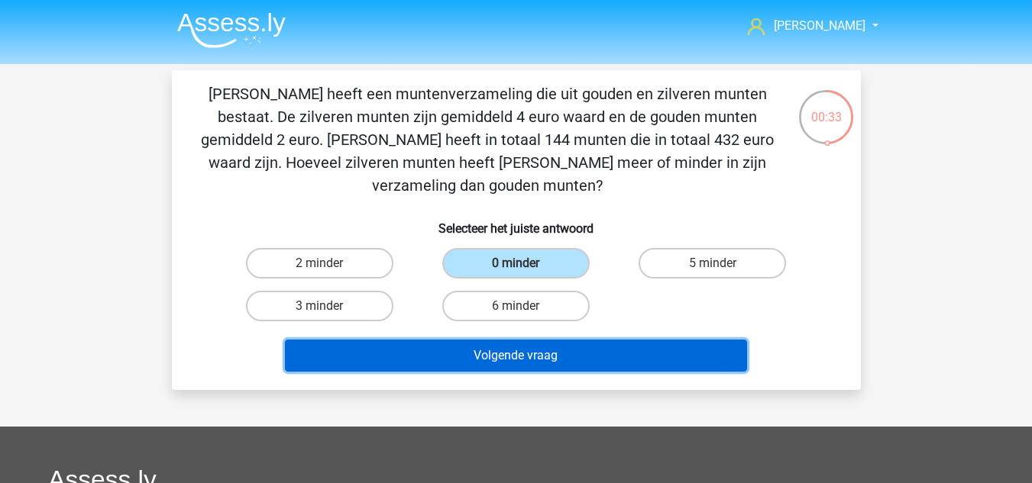
click at [557, 340] on button "Volgende vraag" at bounding box center [516, 356] width 462 height 32
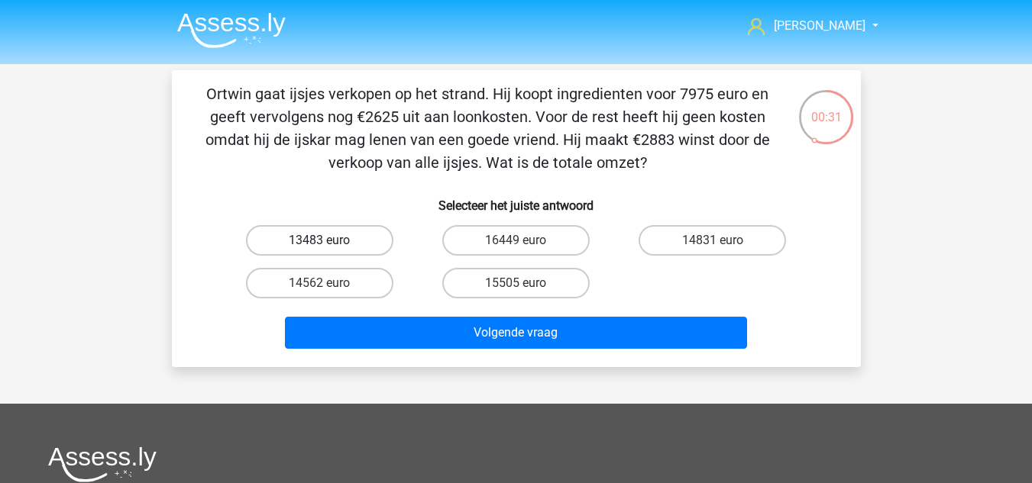
click at [257, 247] on label "13483 euro" at bounding box center [319, 240] width 147 height 31
click at [319, 247] on input "13483 euro" at bounding box center [324, 246] width 10 height 10
radio input "true"
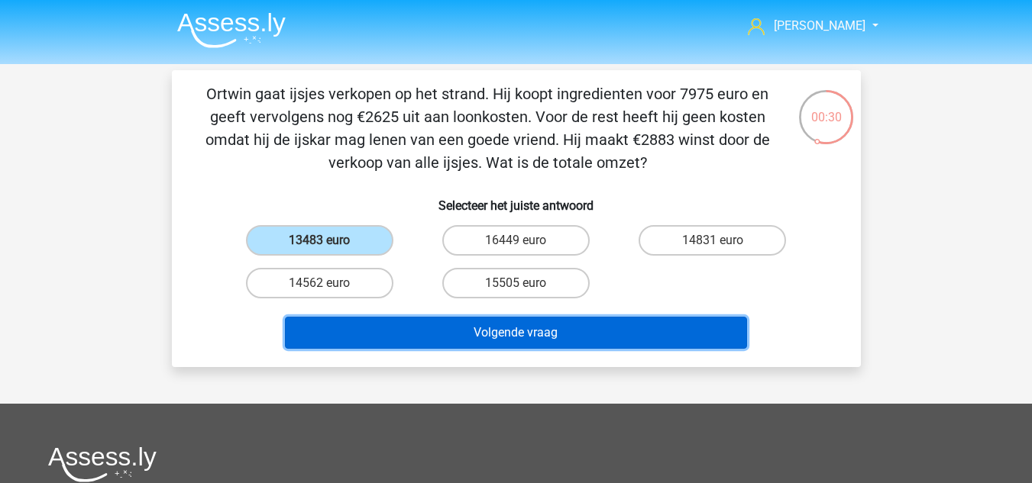
click at [342, 338] on button "Volgende vraag" at bounding box center [516, 333] width 462 height 32
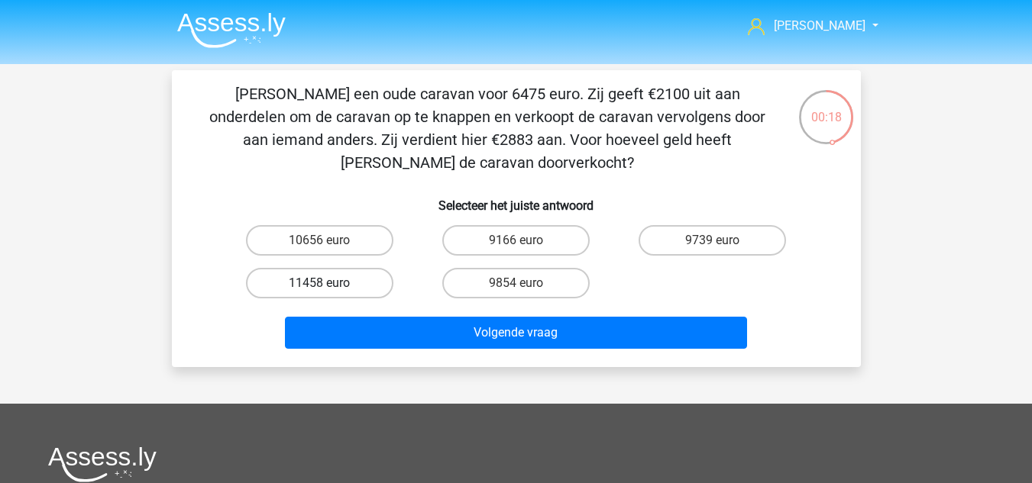
click at [347, 279] on label "11458 euro" at bounding box center [319, 283] width 147 height 31
click at [329, 283] on input "11458 euro" at bounding box center [324, 288] width 10 height 10
radio input "true"
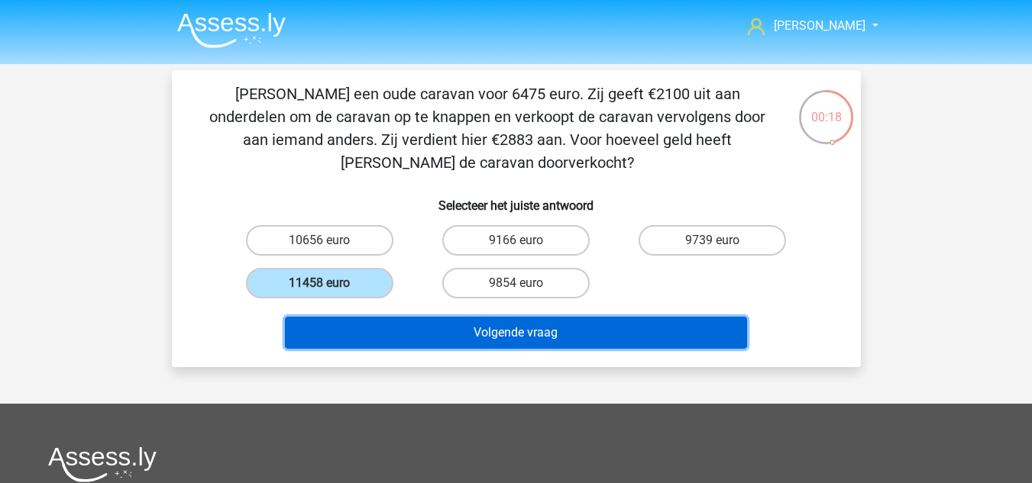
click at [422, 348] on button "Volgende vraag" at bounding box center [516, 333] width 462 height 32
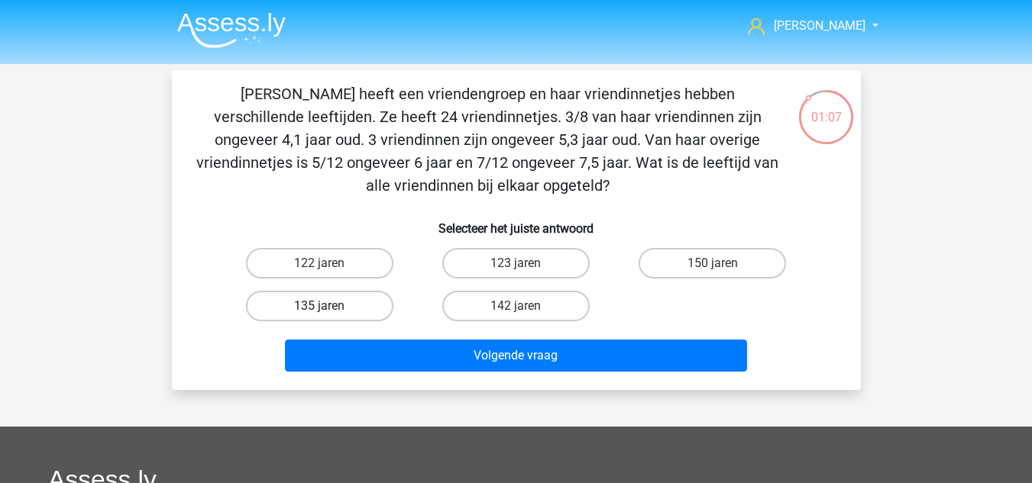
click at [350, 312] on label "135 jaren" at bounding box center [319, 306] width 147 height 31
click at [329, 312] on input "135 jaren" at bounding box center [324, 311] width 10 height 10
radio input "true"
click at [399, 336] on div "Volgende vraag" at bounding box center [516, 353] width 640 height 50
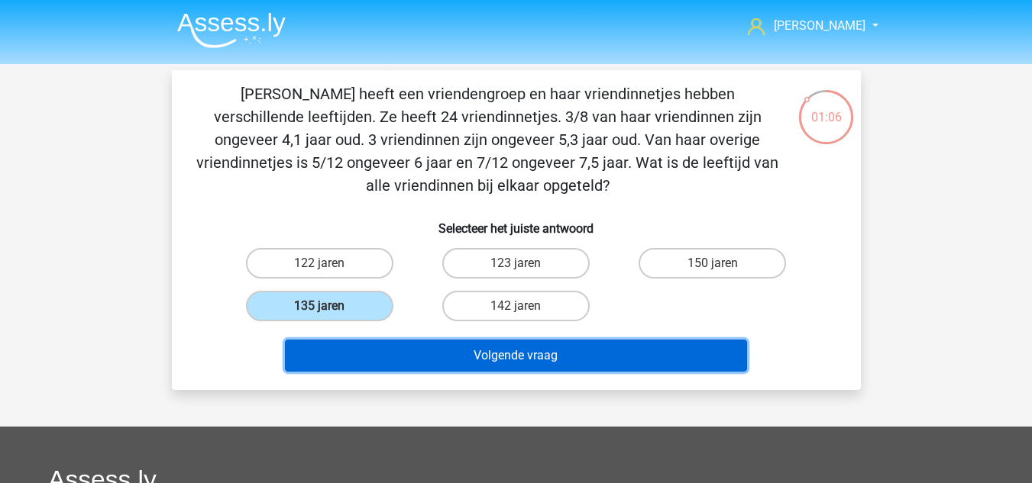
click at [399, 354] on button "Volgende vraag" at bounding box center [516, 356] width 462 height 32
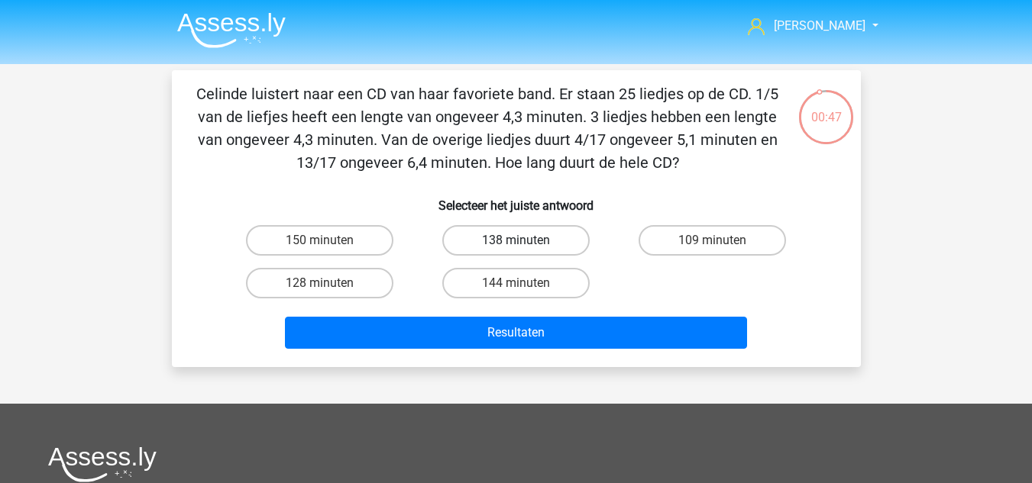
click at [467, 234] on label "138 minuten" at bounding box center [515, 240] width 147 height 31
click at [515, 241] on input "138 minuten" at bounding box center [520, 246] width 10 height 10
radio input "true"
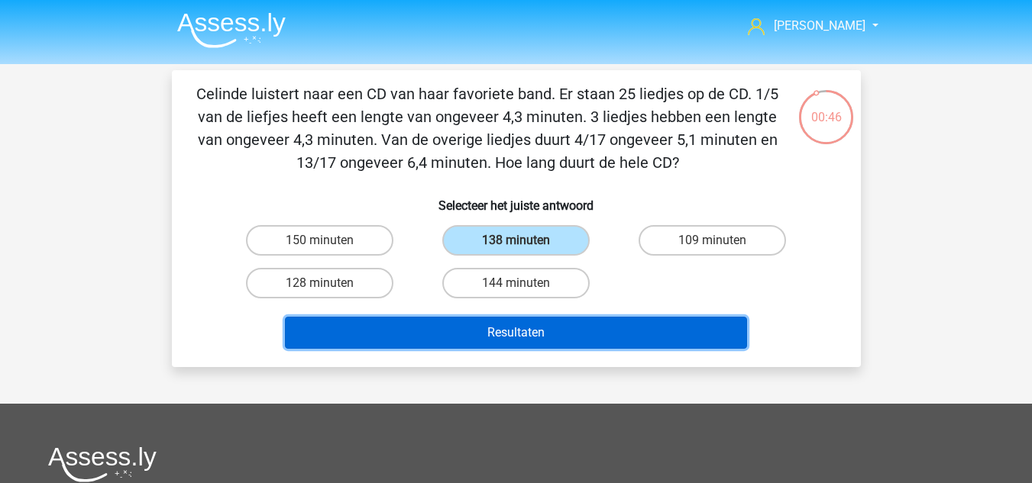
click at [492, 337] on button "Resultaten" at bounding box center [516, 333] width 462 height 32
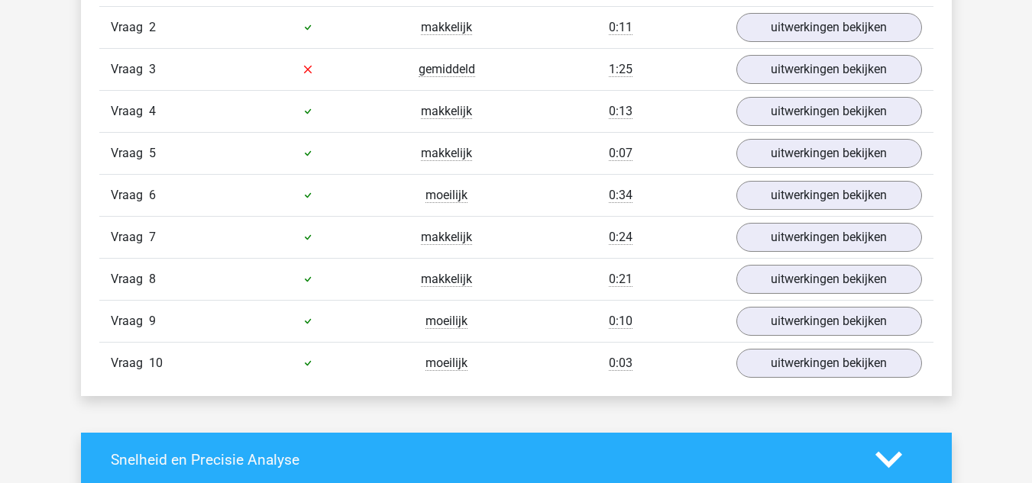
scroll to position [1069, 0]
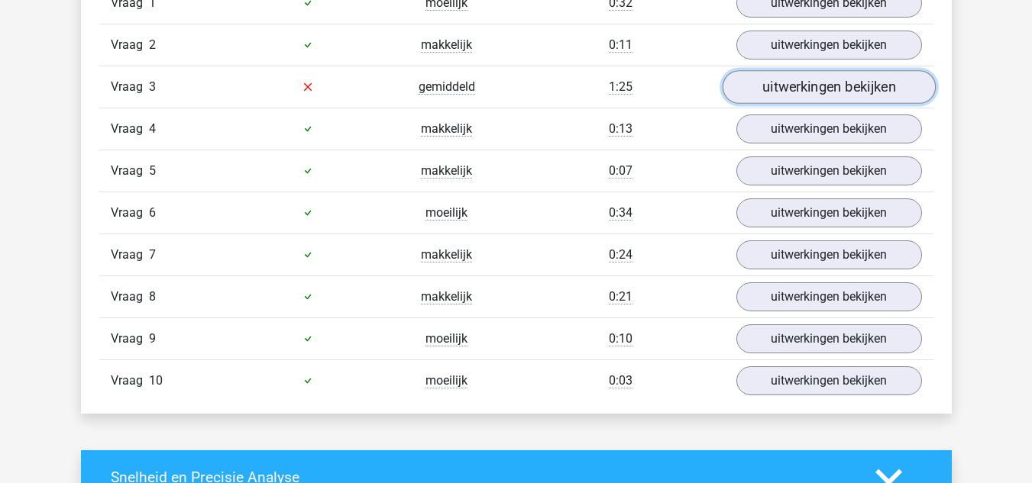
click at [790, 88] on link "uitwerkingen bekijken" at bounding box center [828, 87] width 213 height 34
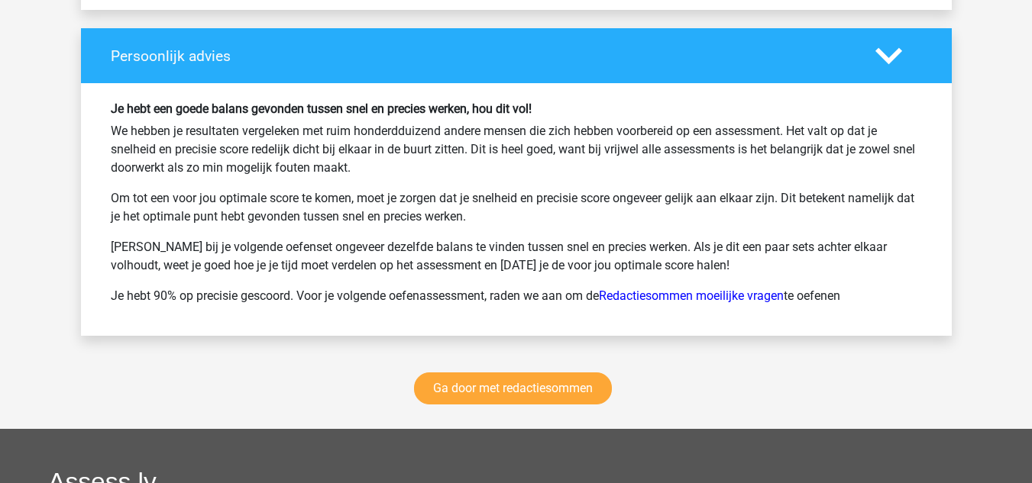
scroll to position [2978, 0]
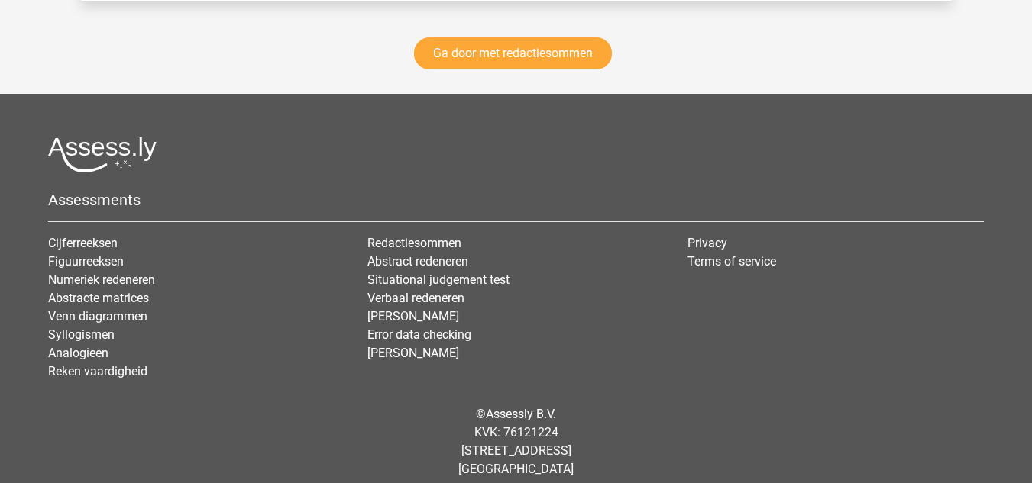
click at [122, 149] on img at bounding box center [102, 155] width 108 height 36
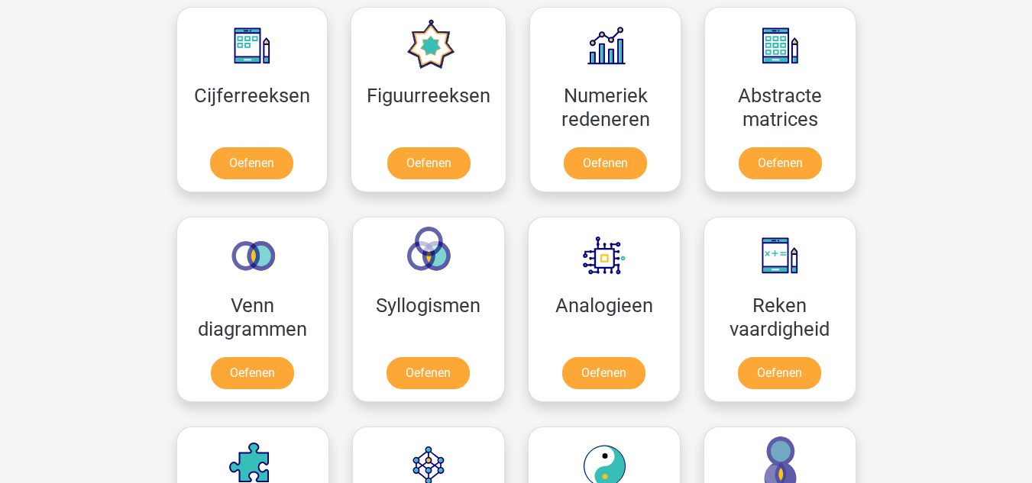
scroll to position [687, 0]
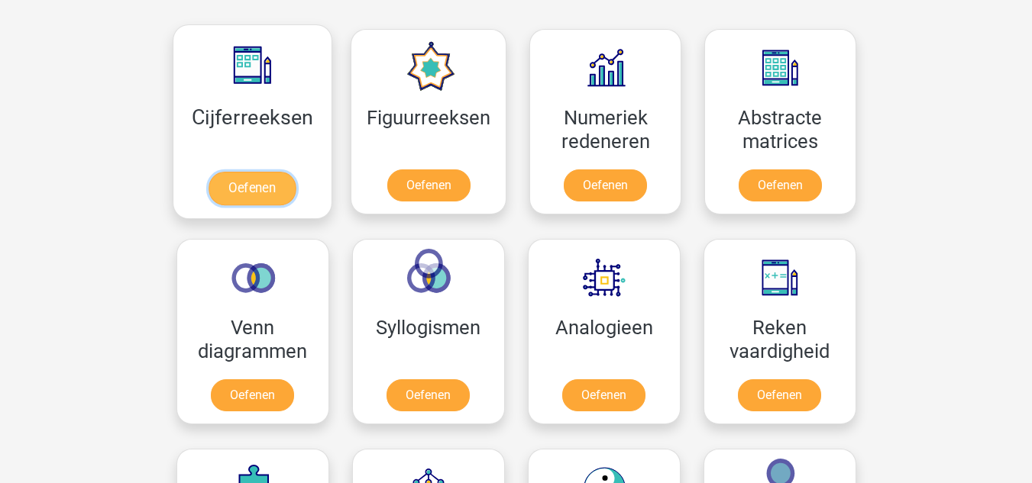
click at [245, 197] on link "Oefenen" at bounding box center [251, 189] width 87 height 34
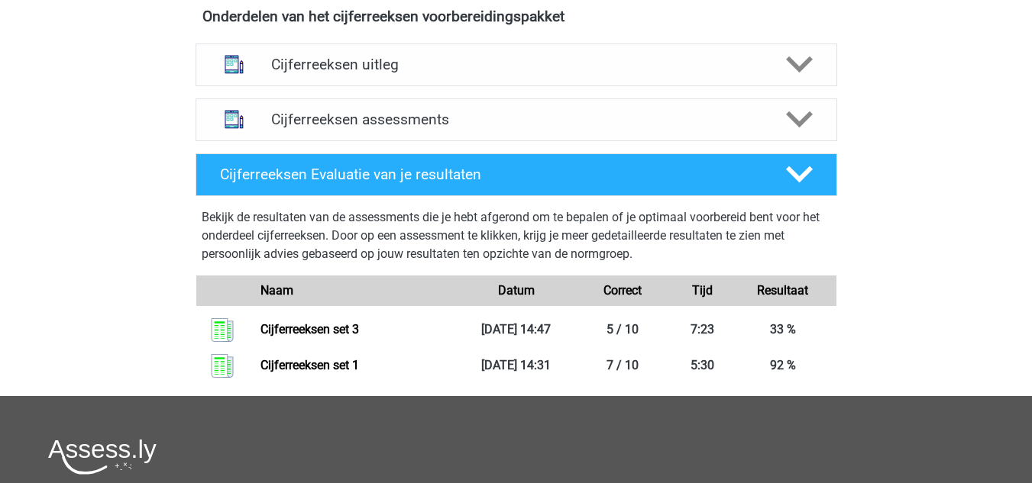
scroll to position [534, 0]
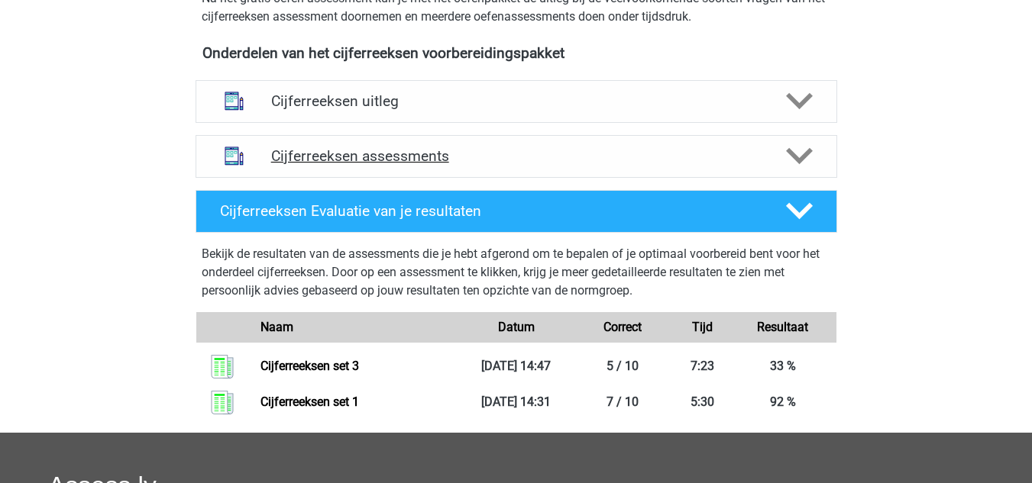
click at [470, 165] on h4 "Cijferreeksen assessments" at bounding box center [516, 156] width 490 height 18
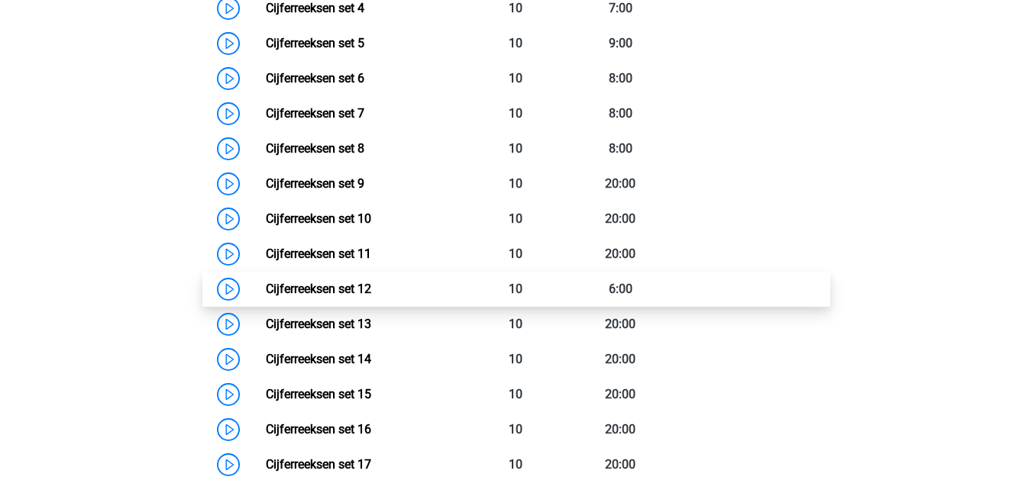
scroll to position [993, 0]
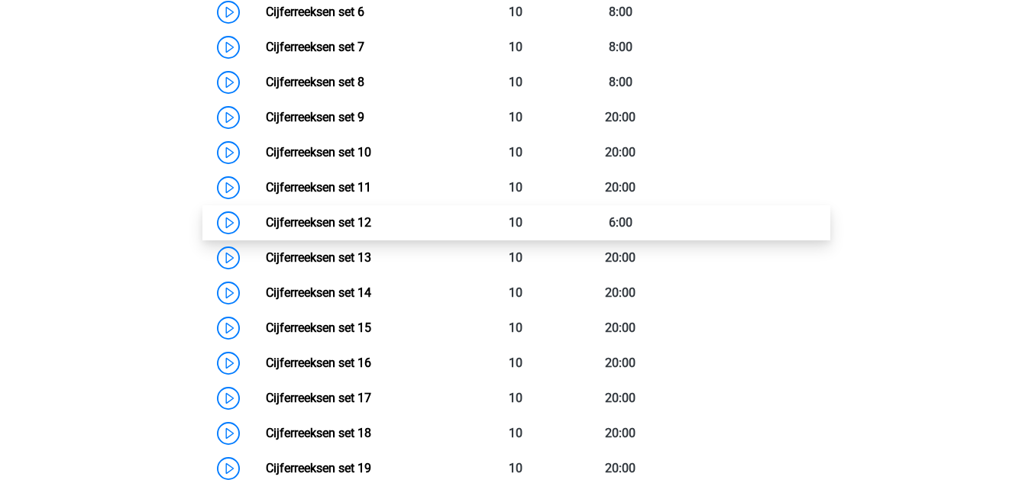
click at [371, 230] on link "Cijferreeksen set 12" at bounding box center [318, 222] width 105 height 15
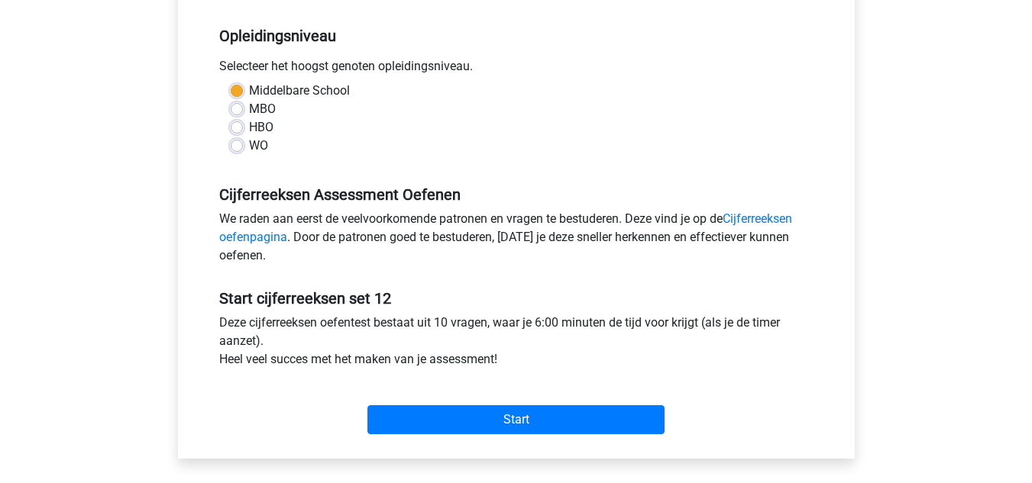
scroll to position [305, 0]
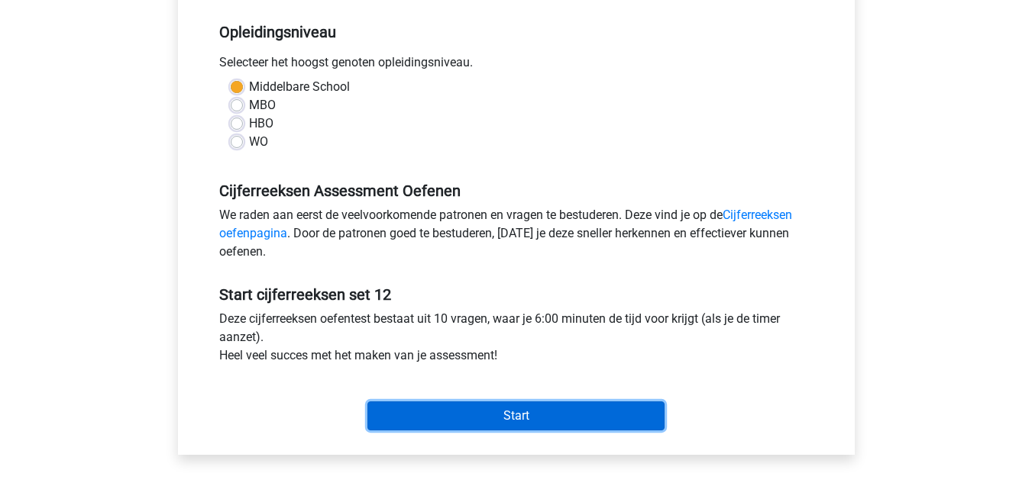
click at [395, 425] on input "Start" at bounding box center [515, 416] width 297 height 29
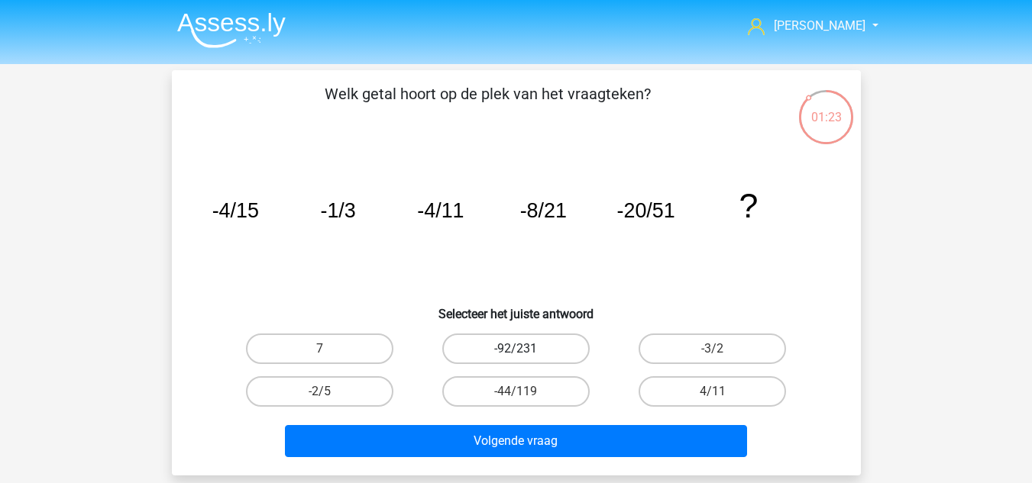
drag, startPoint x: 472, startPoint y: 351, endPoint x: 473, endPoint y: 360, distance: 8.4
click at [473, 354] on label "-92/231" at bounding box center [515, 349] width 147 height 31
click at [515, 354] on input "-92/231" at bounding box center [520, 354] width 10 height 10
radio input "true"
click at [490, 418] on div "Volgende vraag" at bounding box center [516, 438] width 640 height 50
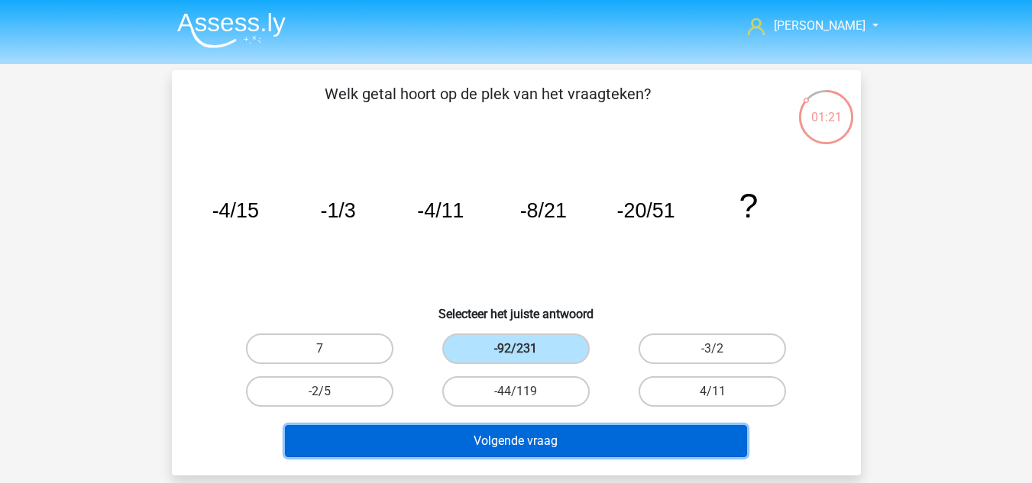
click at [528, 433] on button "Volgende vraag" at bounding box center [516, 441] width 462 height 32
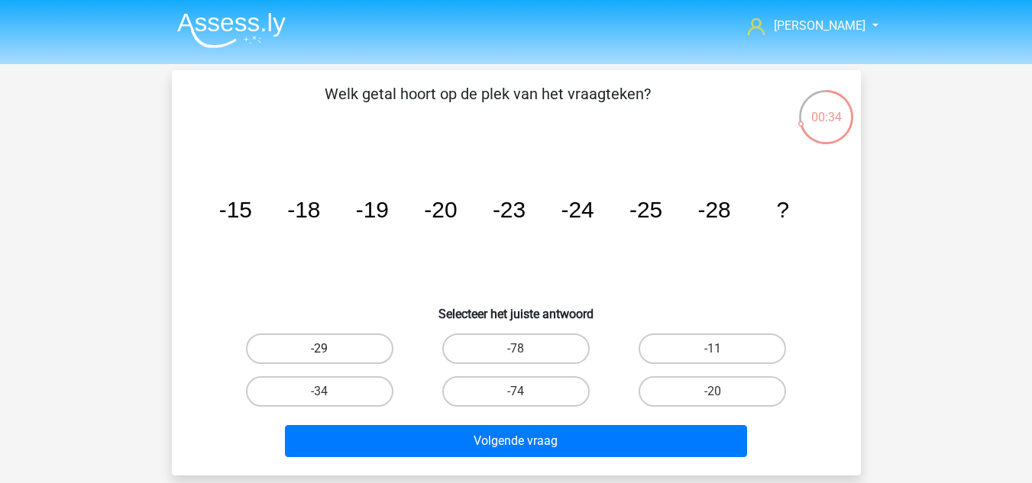
click at [348, 348] on label "-29" at bounding box center [319, 349] width 147 height 31
click at [329, 349] on input "-29" at bounding box center [324, 354] width 10 height 10
radio input "true"
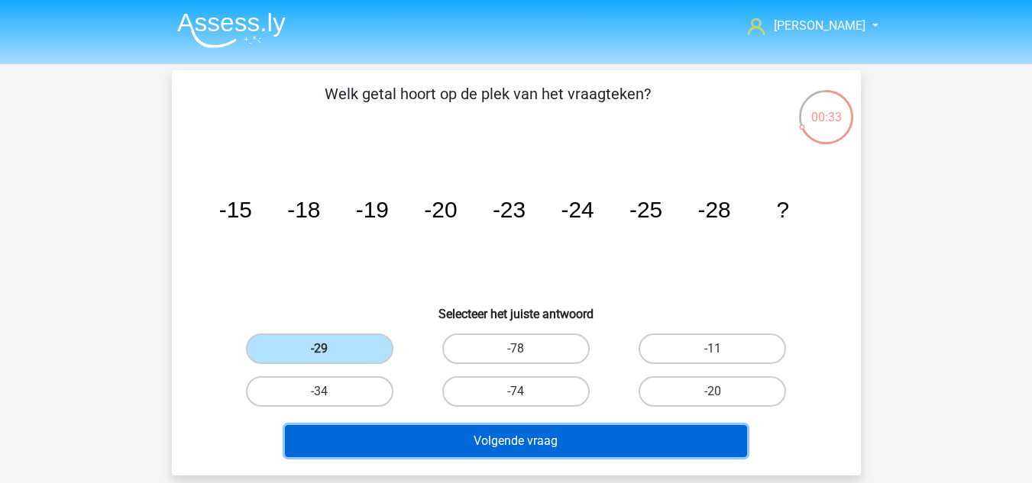
click at [424, 441] on button "Volgende vraag" at bounding box center [516, 441] width 462 height 32
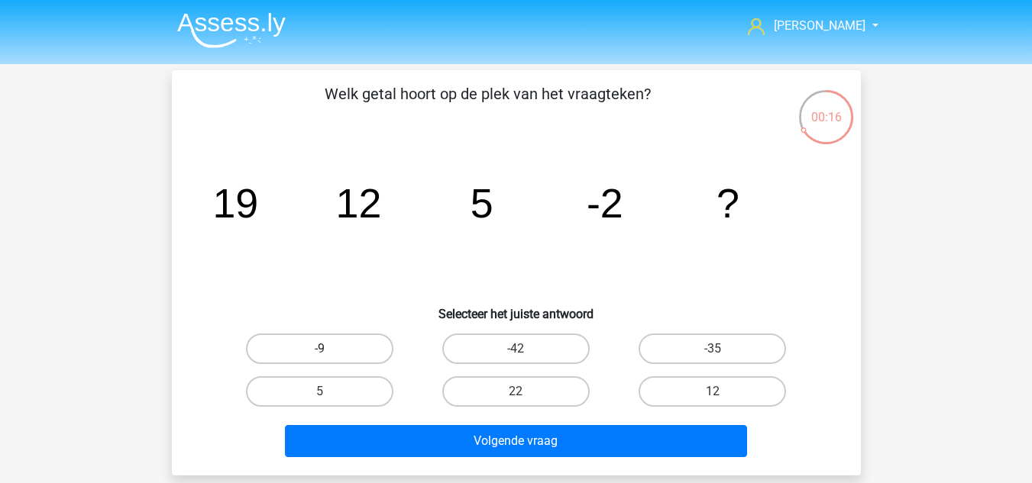
click at [321, 346] on label "-9" at bounding box center [319, 349] width 147 height 31
click at [321, 349] on input "-9" at bounding box center [324, 354] width 10 height 10
radio input "true"
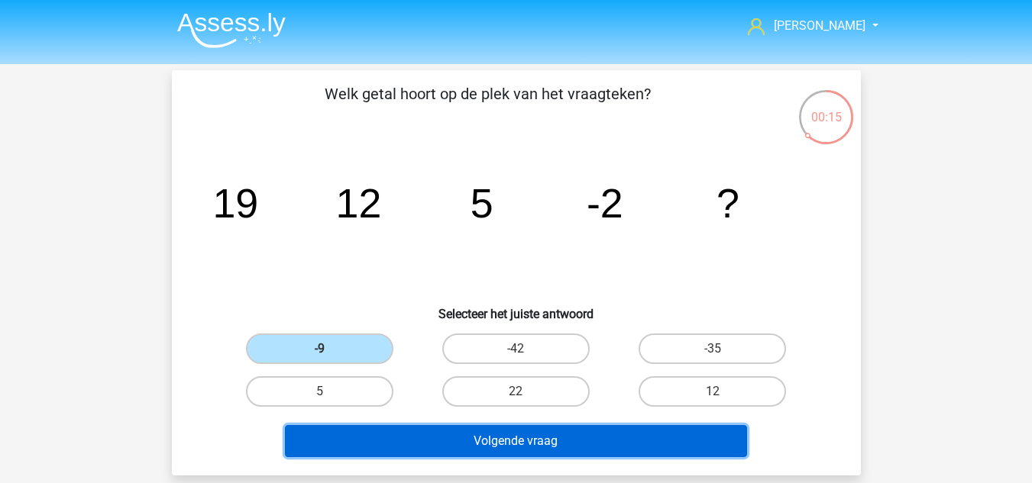
click at [377, 441] on button "Volgende vraag" at bounding box center [516, 441] width 462 height 32
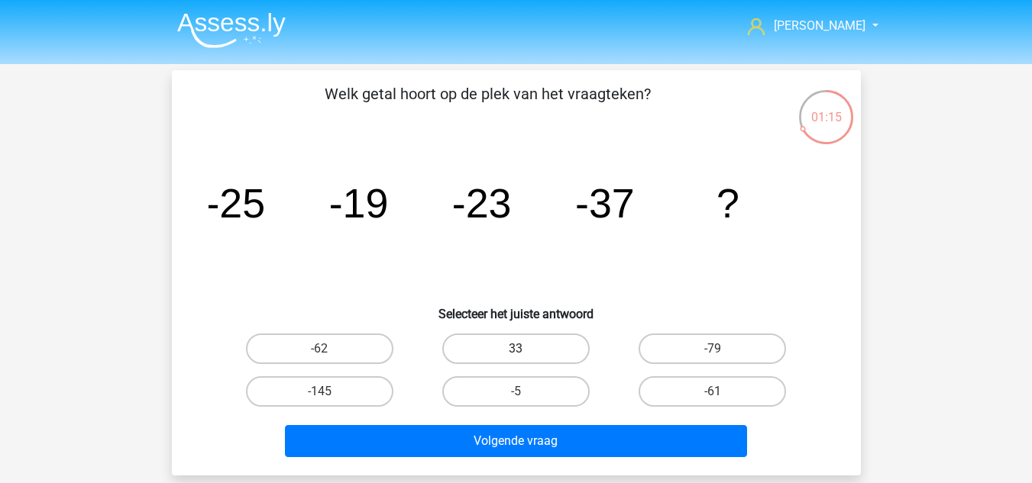
click at [528, 344] on label "33" at bounding box center [515, 349] width 147 height 31
click at [525, 349] on input "33" at bounding box center [520, 354] width 10 height 10
radio input "true"
click at [728, 389] on label "-61" at bounding box center [711, 391] width 147 height 31
click at [722, 392] on input "-61" at bounding box center [717, 397] width 10 height 10
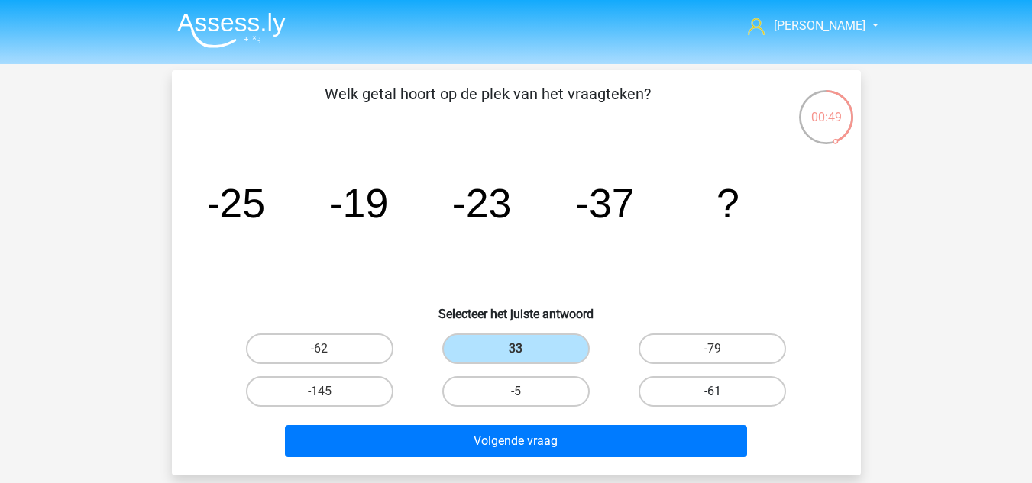
radio input "true"
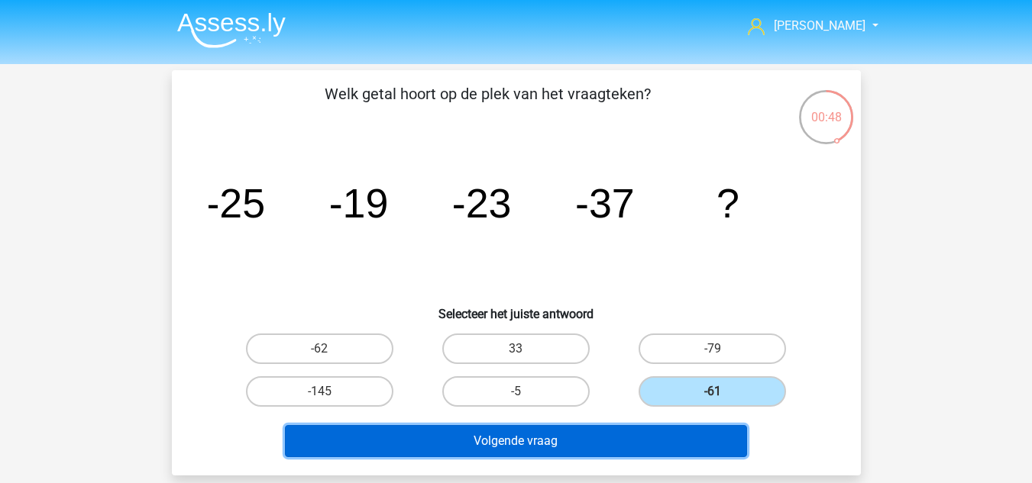
click at [463, 441] on button "Volgende vraag" at bounding box center [516, 441] width 462 height 32
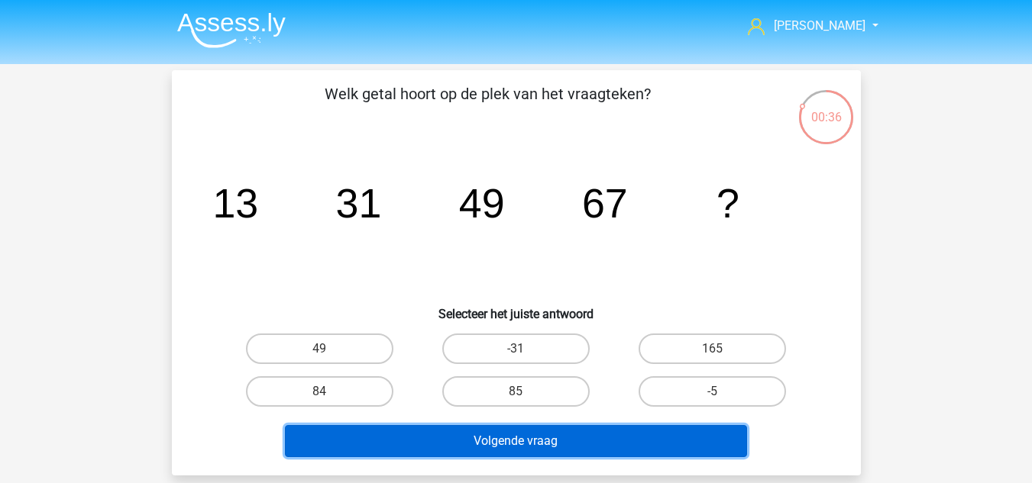
click at [463, 438] on button "Volgende vraag" at bounding box center [516, 441] width 462 height 32
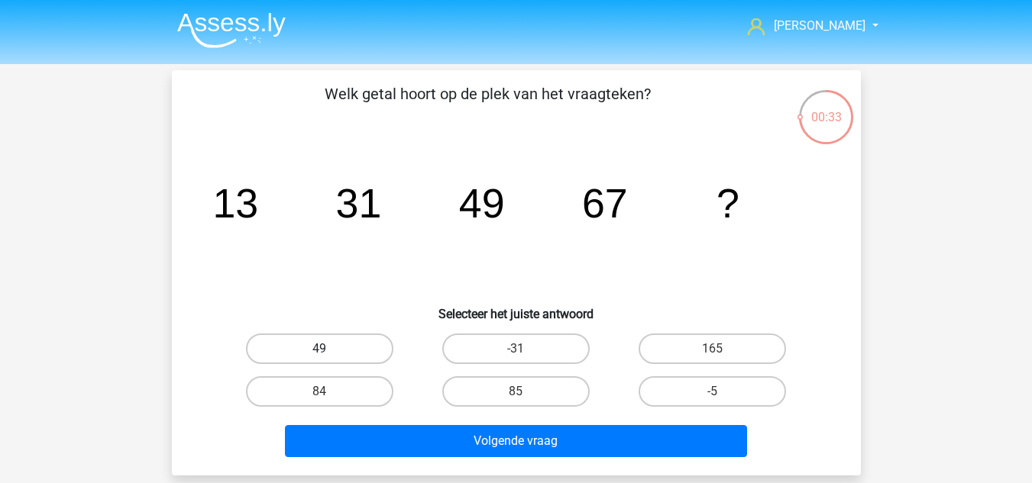
drag, startPoint x: 355, startPoint y: 347, endPoint x: 372, endPoint y: 360, distance: 21.7
click at [357, 347] on label "49" at bounding box center [319, 349] width 147 height 31
click at [329, 349] on input "49" at bounding box center [324, 354] width 10 height 10
radio input "true"
click at [338, 386] on label "84" at bounding box center [319, 391] width 147 height 31
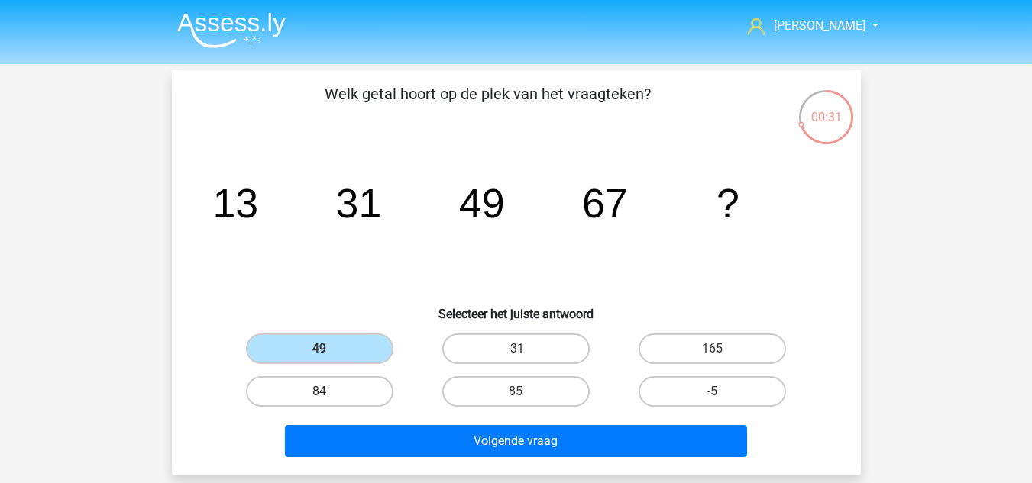
click at [329, 392] on input "84" at bounding box center [324, 397] width 10 height 10
radio input "true"
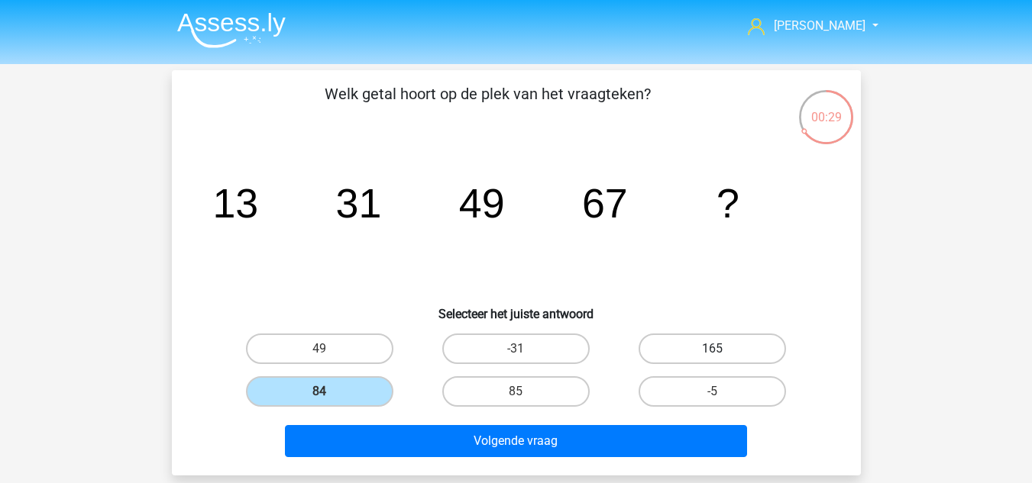
click at [670, 346] on label "165" at bounding box center [711, 349] width 147 height 31
click at [712, 349] on input "165" at bounding box center [717, 354] width 10 height 10
radio input "true"
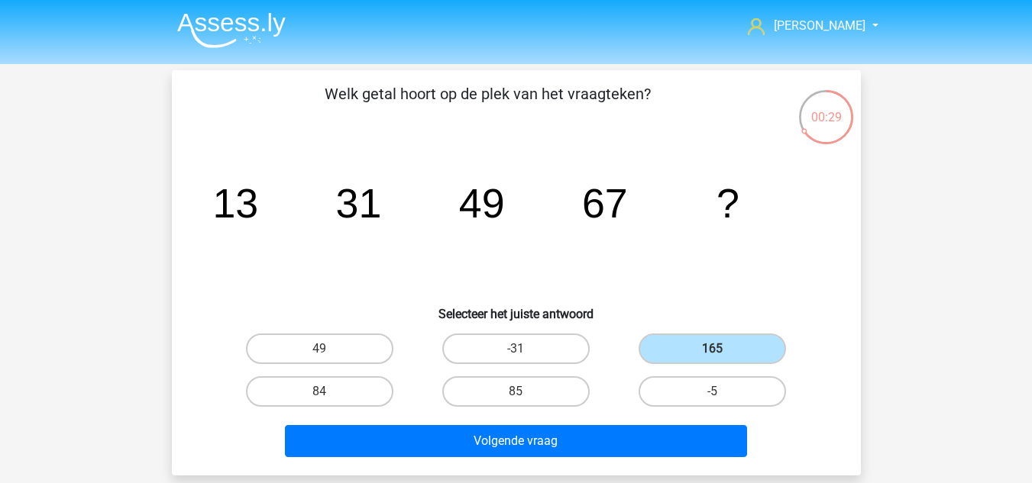
click at [636, 457] on div "Volgende vraag" at bounding box center [515, 444] width 589 height 38
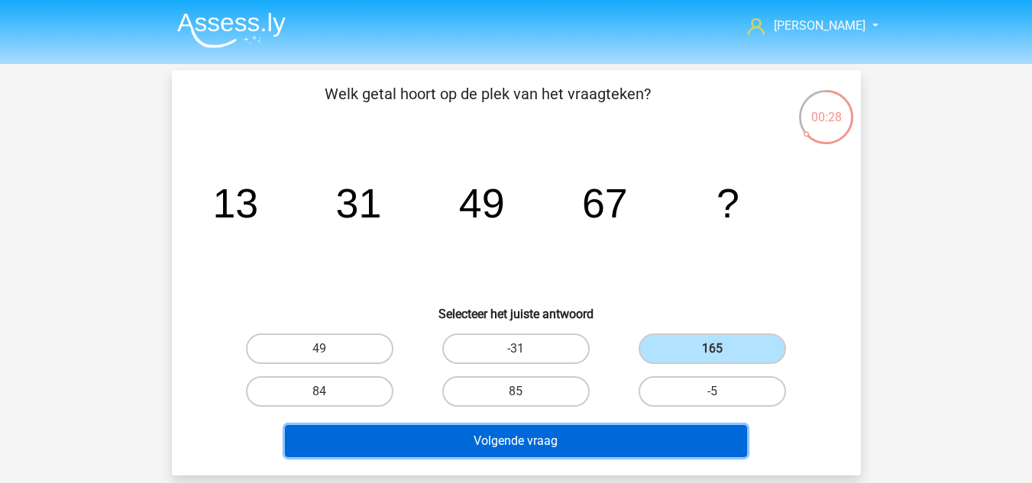
click at [628, 440] on button "Volgende vraag" at bounding box center [516, 441] width 462 height 32
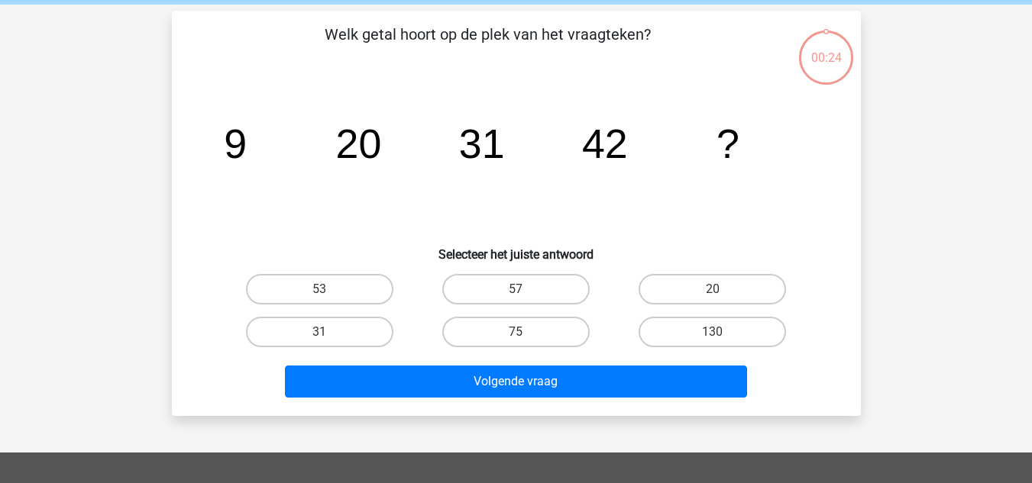
scroll to position [70, 0]
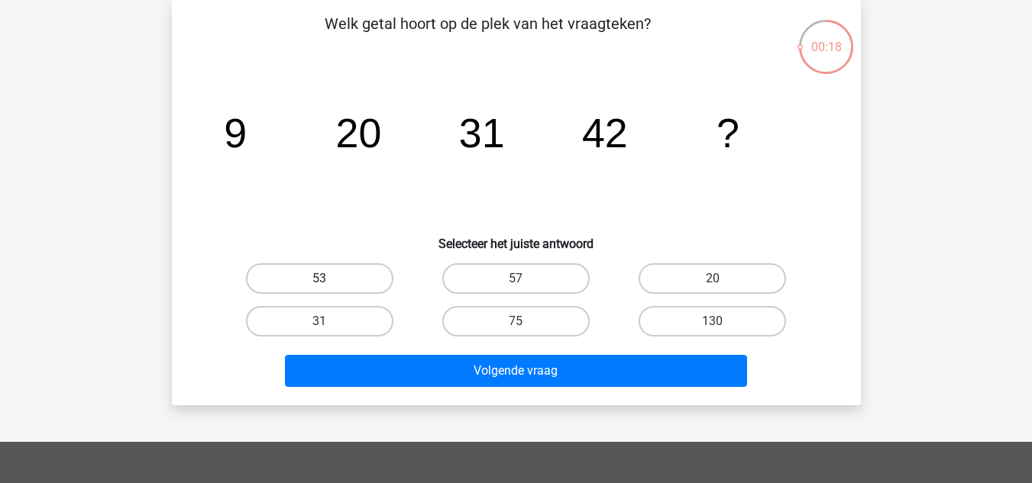
click at [346, 281] on label "53" at bounding box center [319, 278] width 147 height 31
click at [329, 281] on input "53" at bounding box center [324, 284] width 10 height 10
radio input "true"
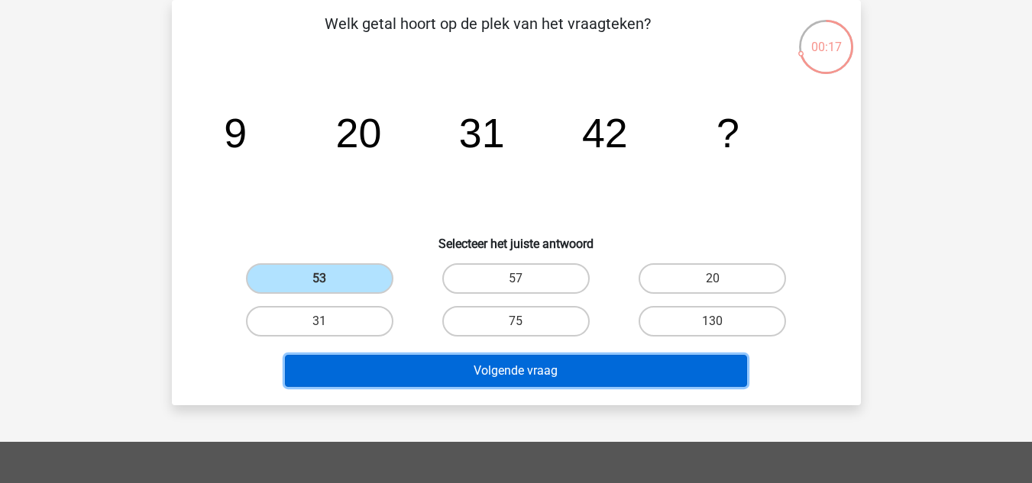
click at [438, 376] on button "Volgende vraag" at bounding box center [516, 371] width 462 height 32
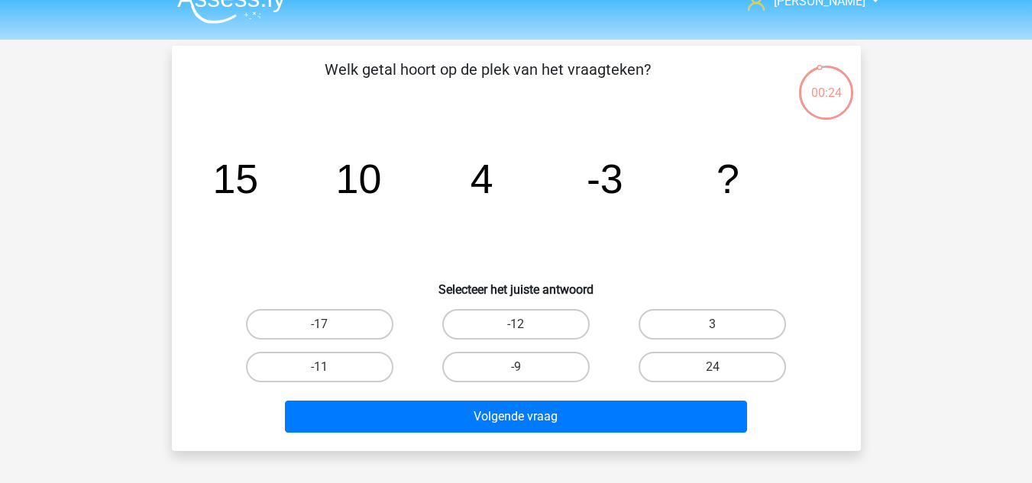
scroll to position [0, 0]
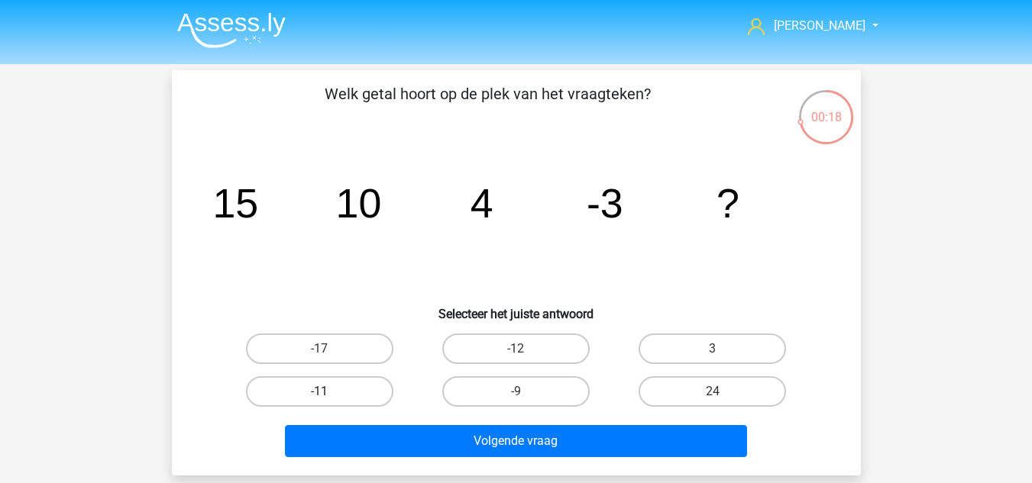
click at [341, 383] on label "-11" at bounding box center [319, 391] width 147 height 31
click at [329, 392] on input "-11" at bounding box center [324, 397] width 10 height 10
radio input "true"
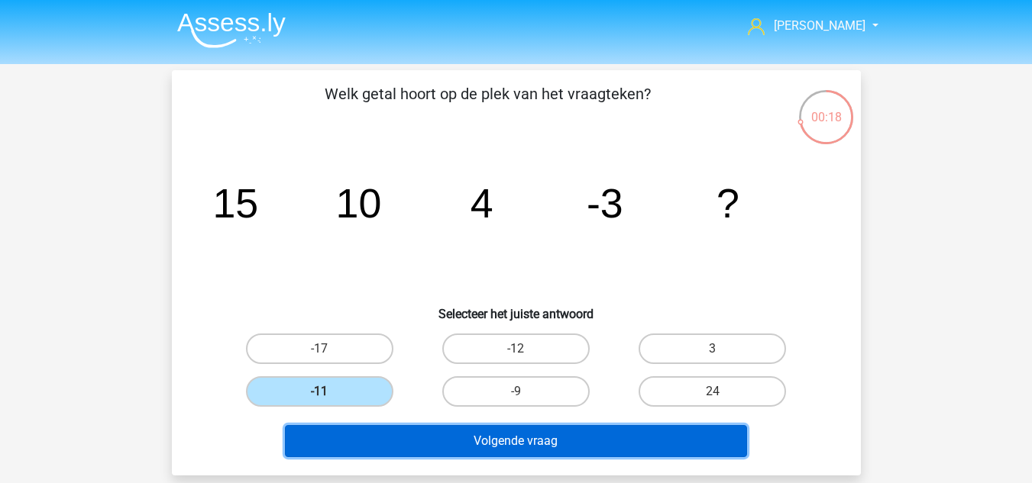
click at [415, 439] on button "Volgende vraag" at bounding box center [516, 441] width 462 height 32
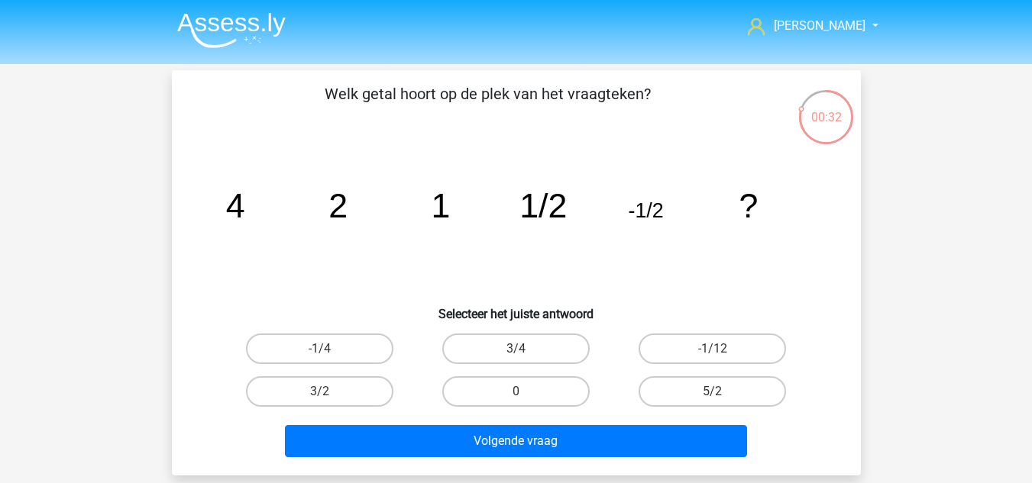
click at [325, 353] on input "-1/4" at bounding box center [324, 354] width 10 height 10
radio input "true"
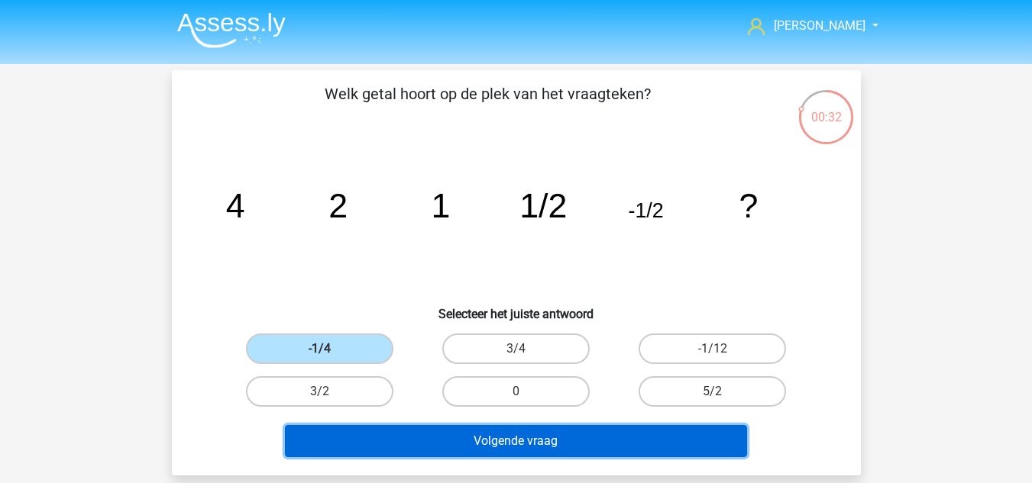
click at [391, 451] on button "Volgende vraag" at bounding box center [516, 441] width 462 height 32
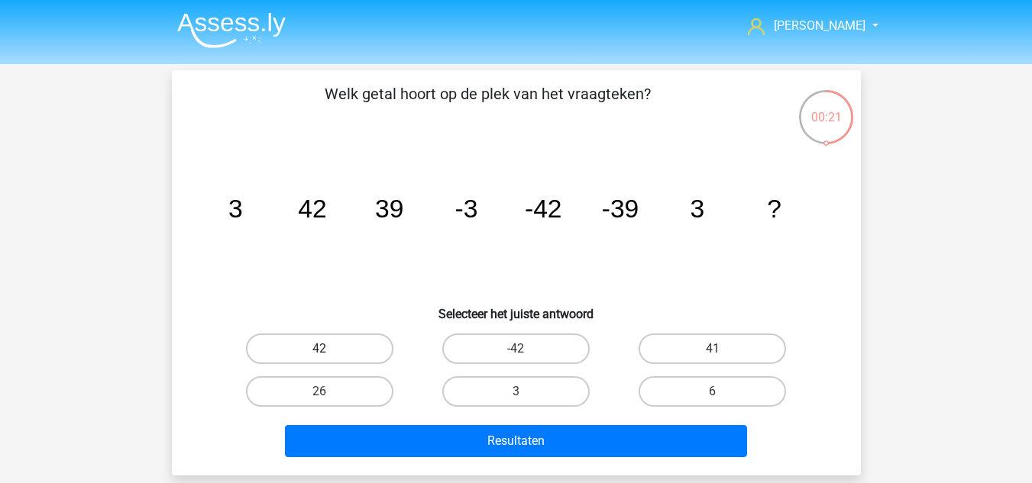
click at [338, 350] on label "42" at bounding box center [319, 349] width 147 height 31
click at [329, 350] on input "42" at bounding box center [324, 354] width 10 height 10
radio input "true"
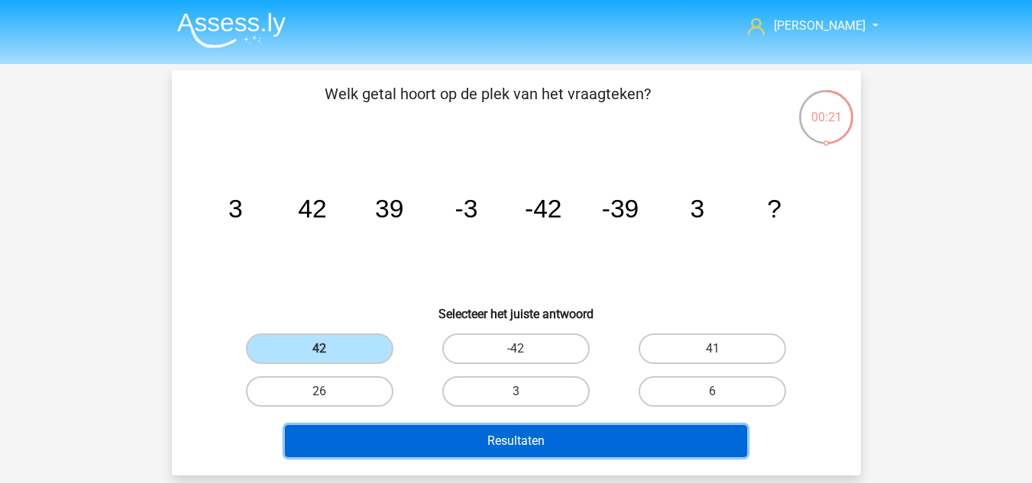
click at [387, 449] on button "Resultaten" at bounding box center [516, 441] width 462 height 32
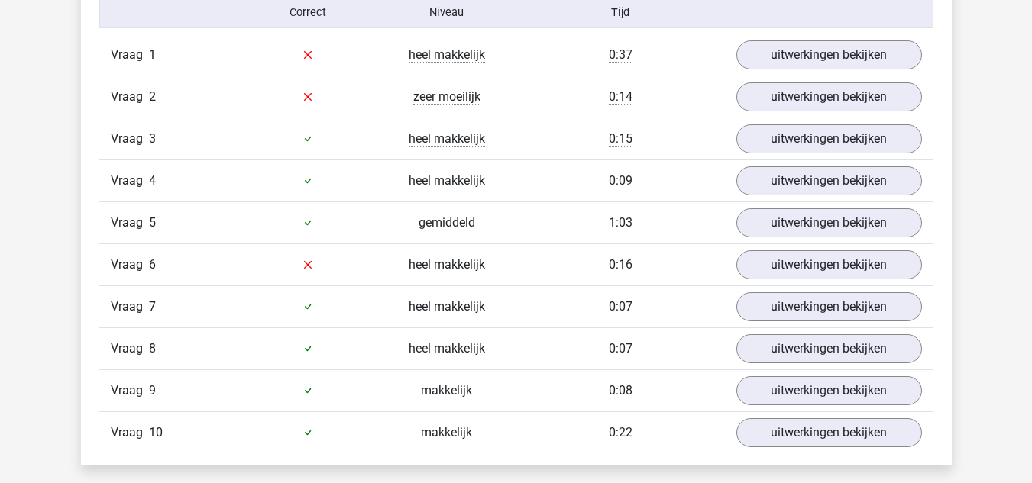
scroll to position [1069, 0]
